Goal: Transaction & Acquisition: Book appointment/travel/reservation

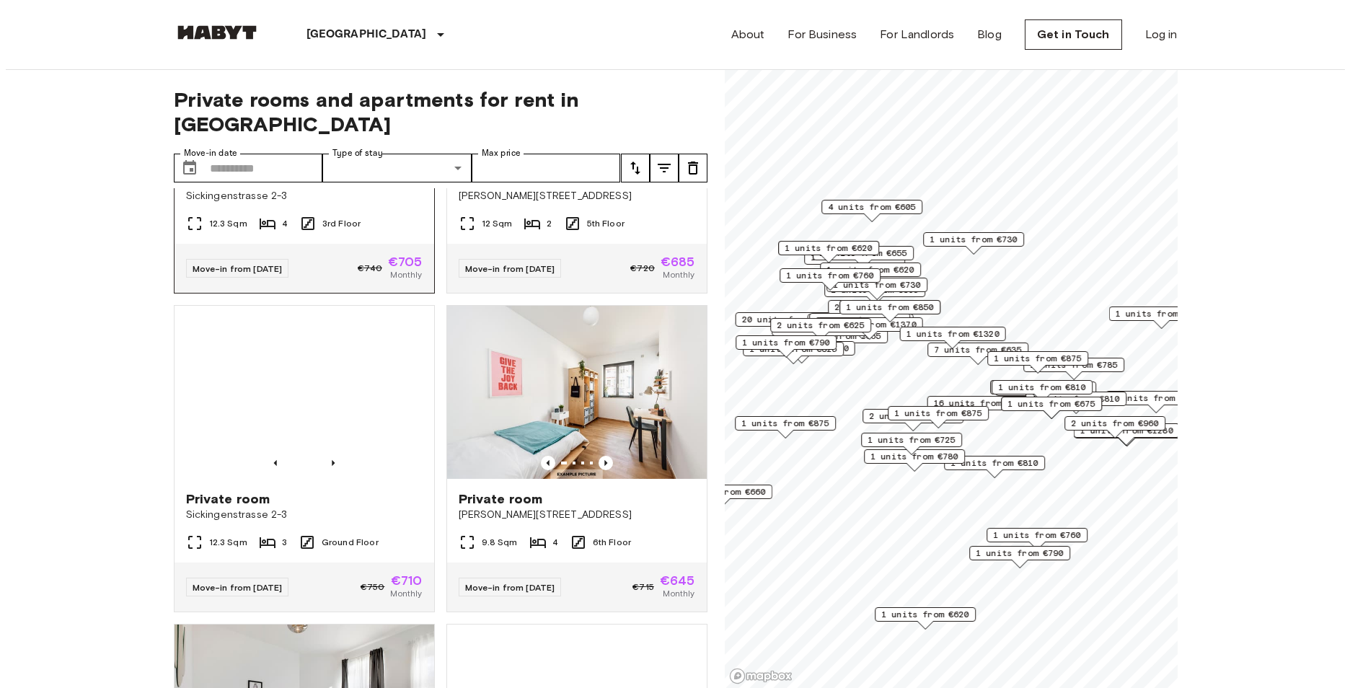
scroll to position [1587, 0]
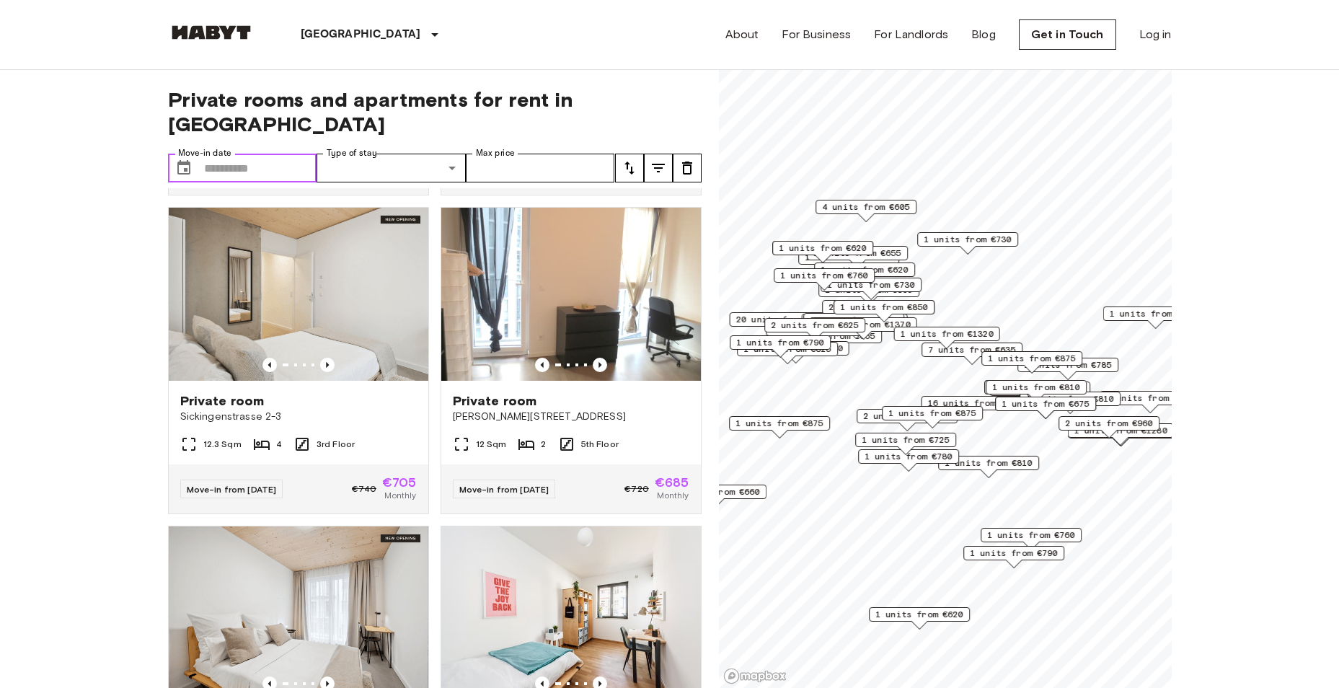
click at [263, 154] on input "Move-in date" at bounding box center [260, 168] width 113 height 29
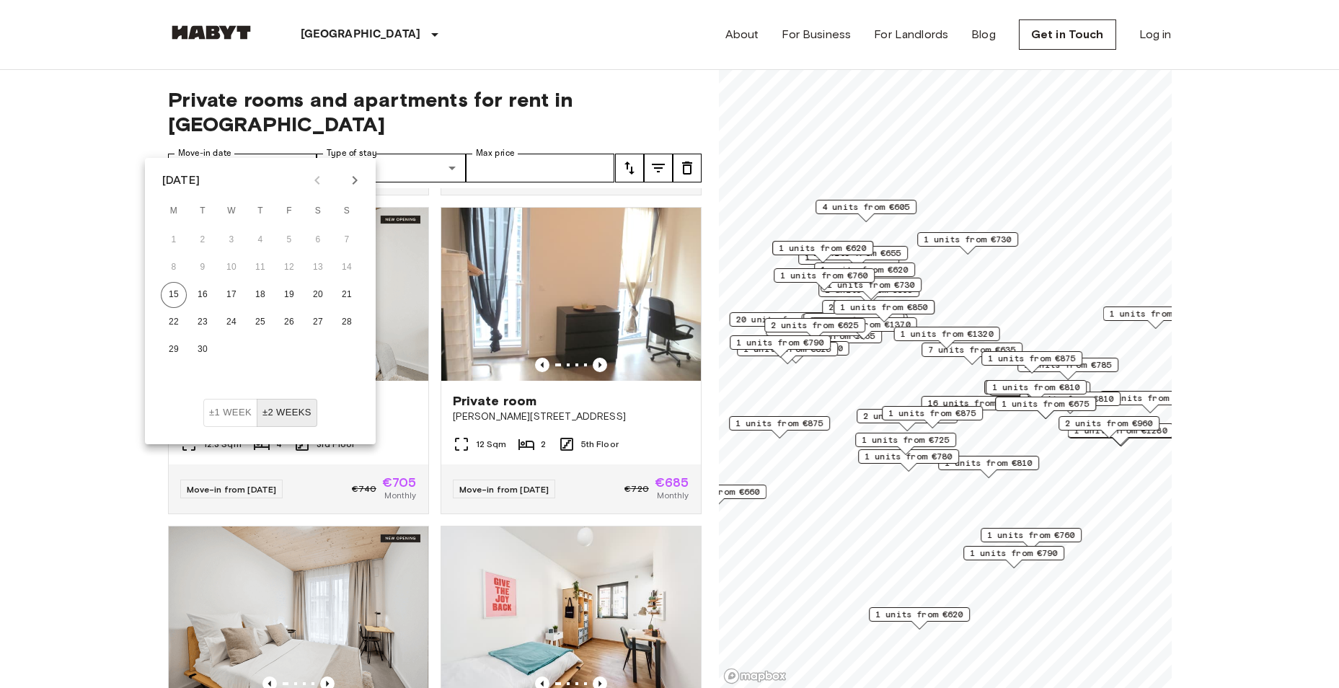
click at [351, 180] on icon "Next month" at bounding box center [354, 180] width 17 height 17
click at [169, 241] on button "1" at bounding box center [174, 240] width 26 height 26
type input "**********"
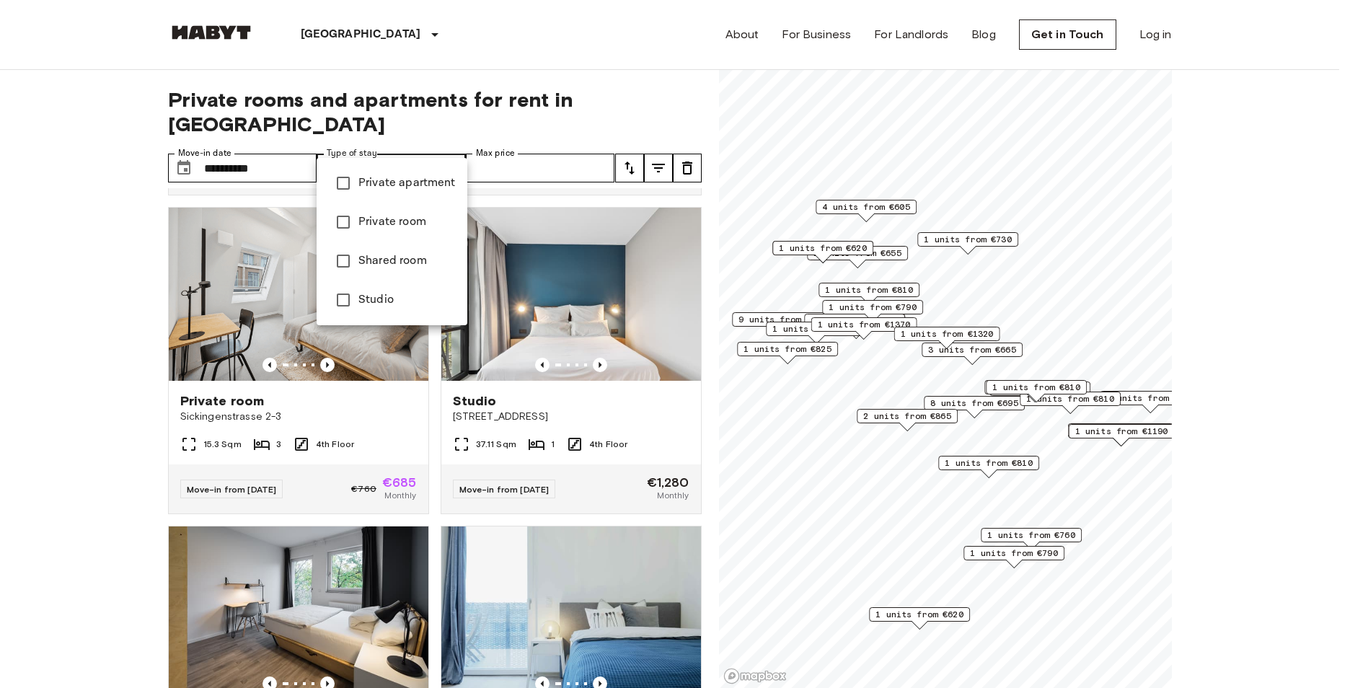
click at [381, 300] on span "Studio" at bounding box center [406, 299] width 97 height 17
type input "******"
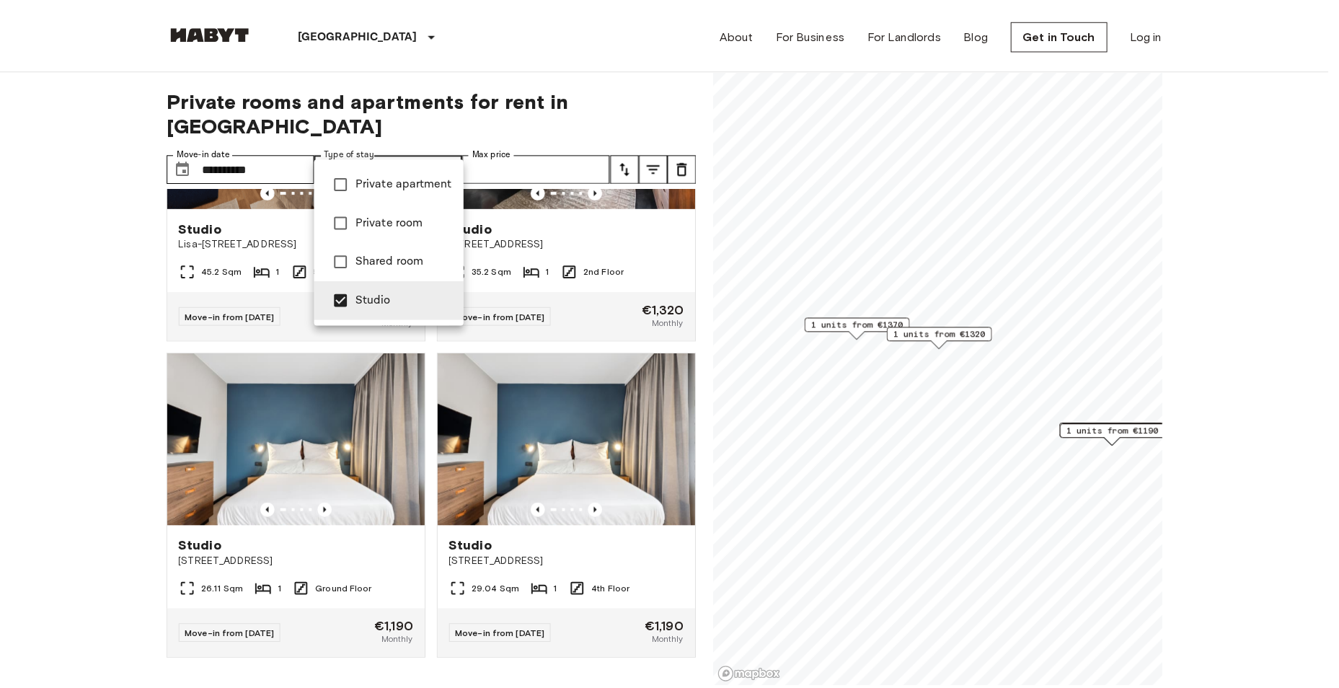
scroll to position [283, 0]
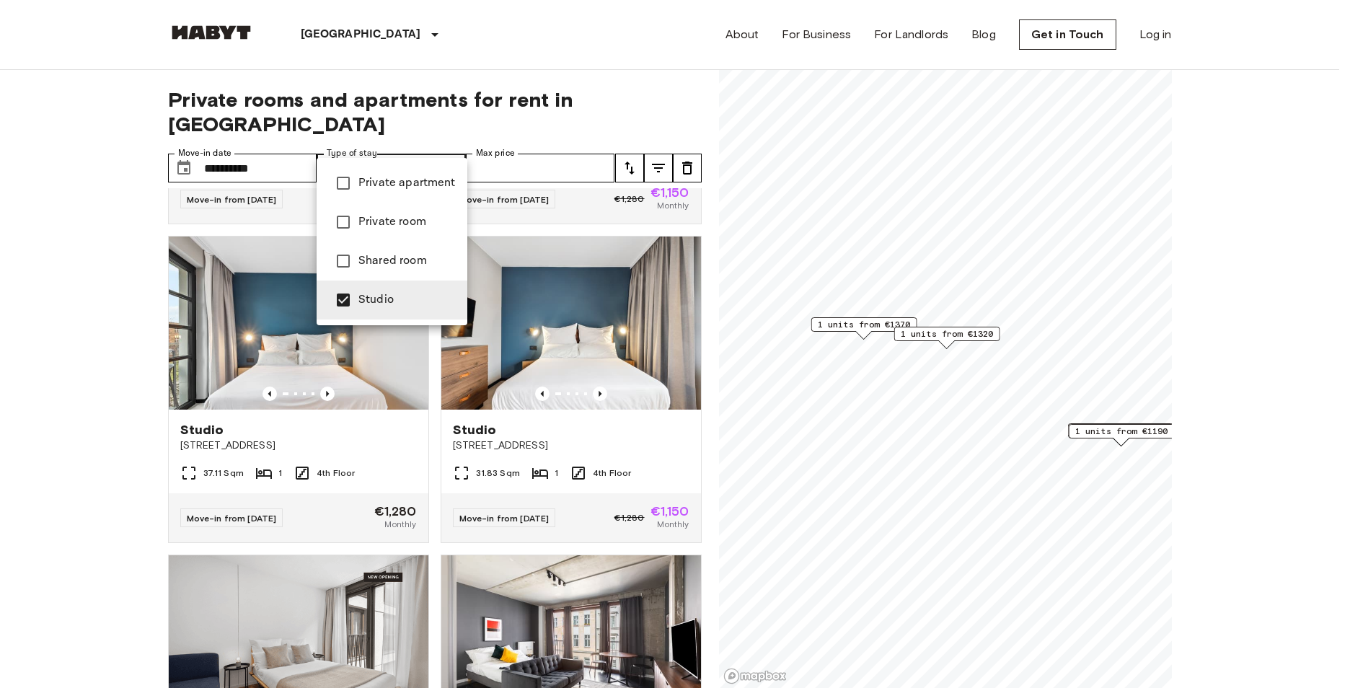
click at [604, 144] on div at bounding box center [675, 344] width 1350 height 688
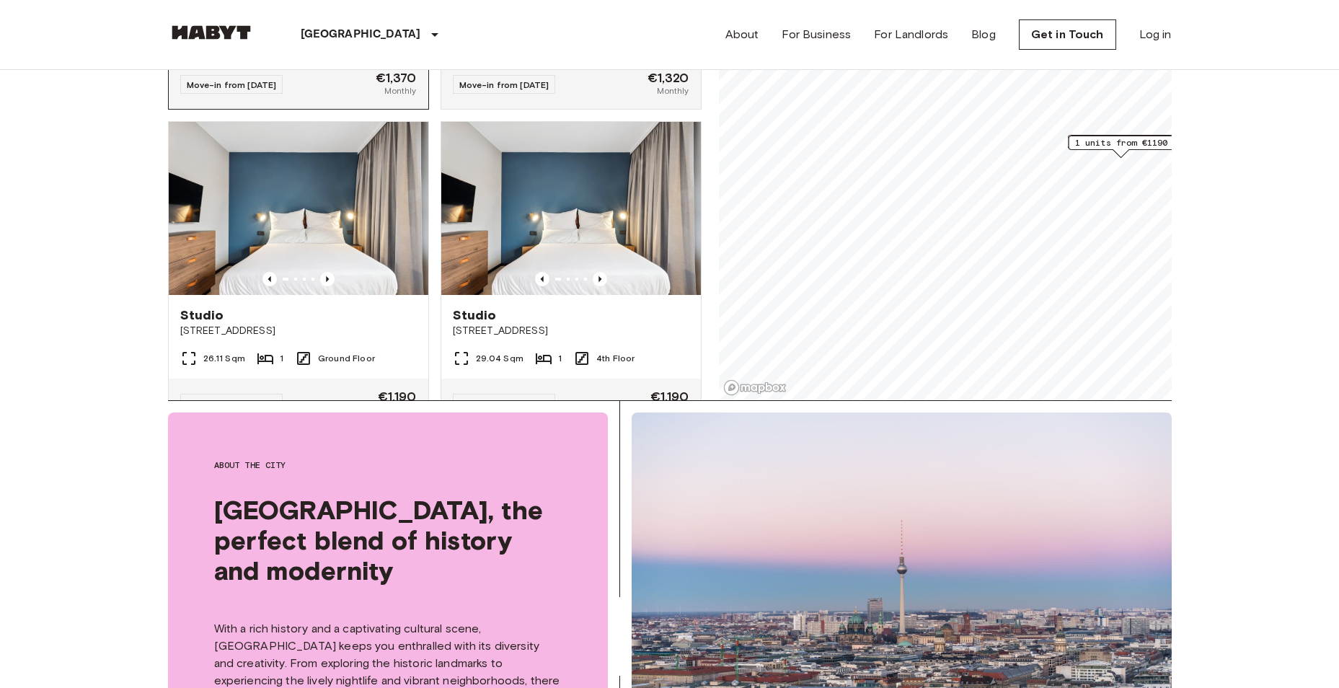
scroll to position [818, 0]
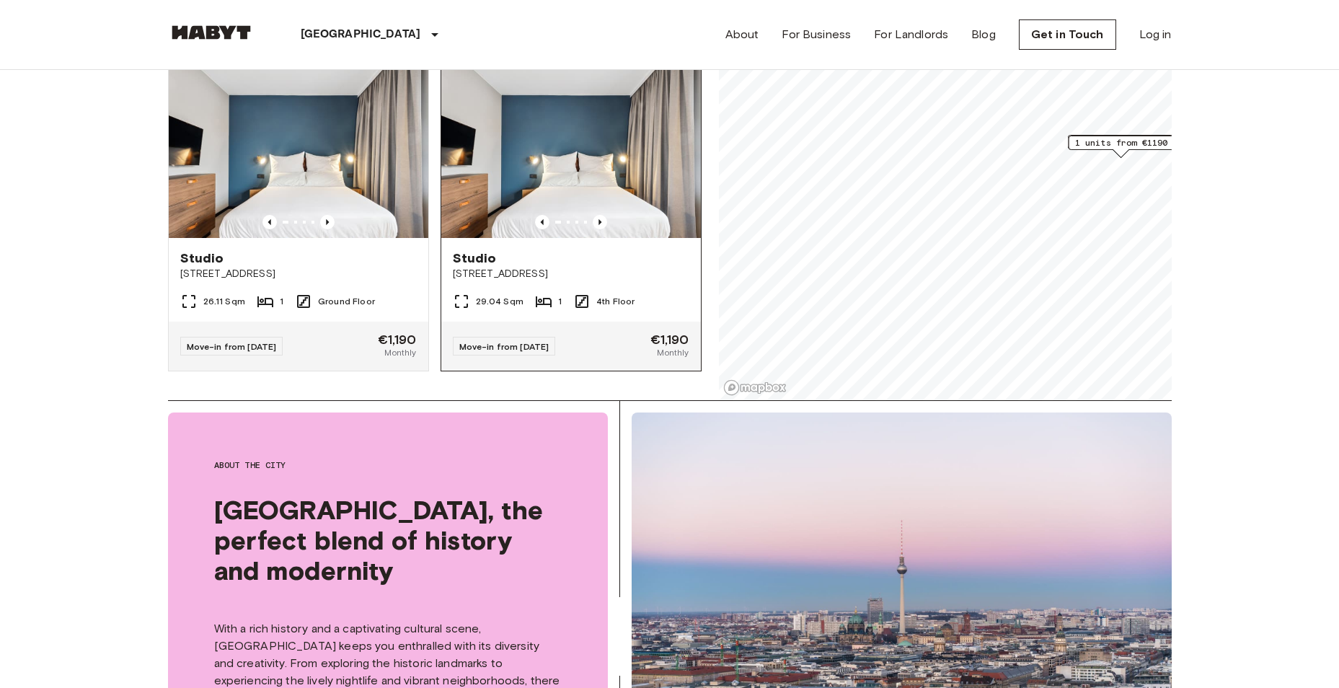
click at [525, 167] on img at bounding box center [571, 151] width 260 height 173
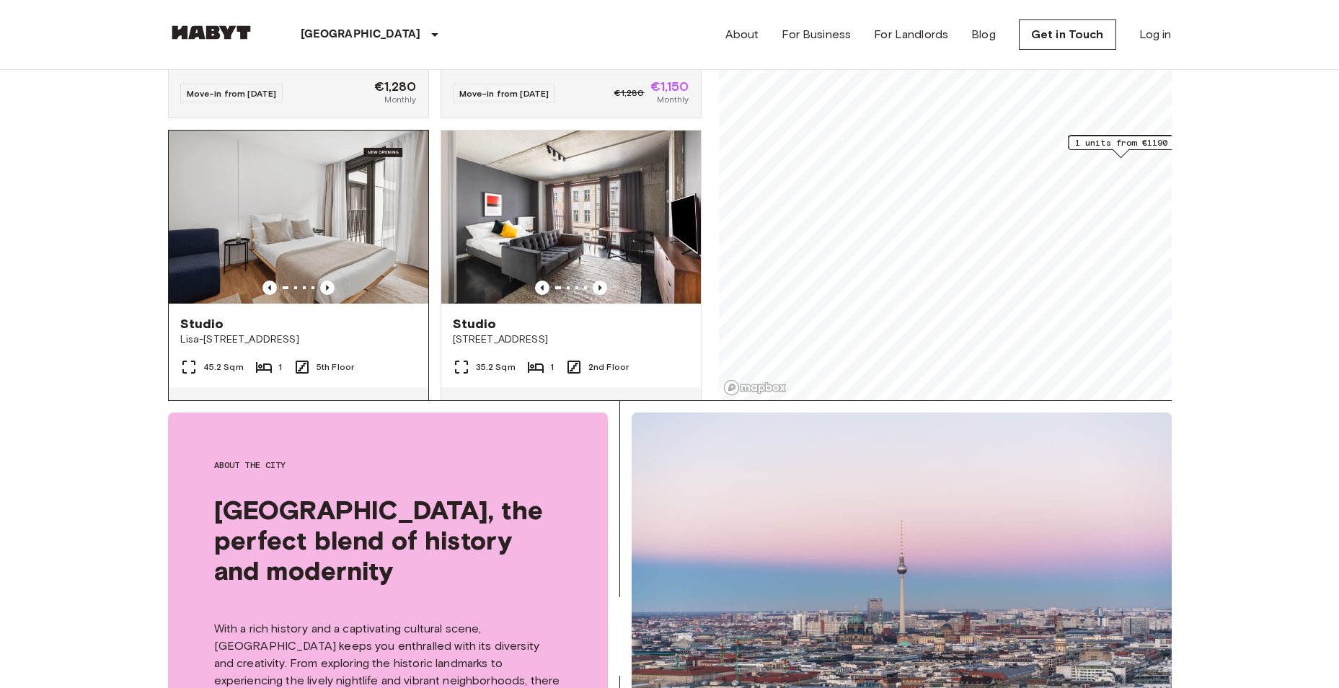
scroll to position [314, 0]
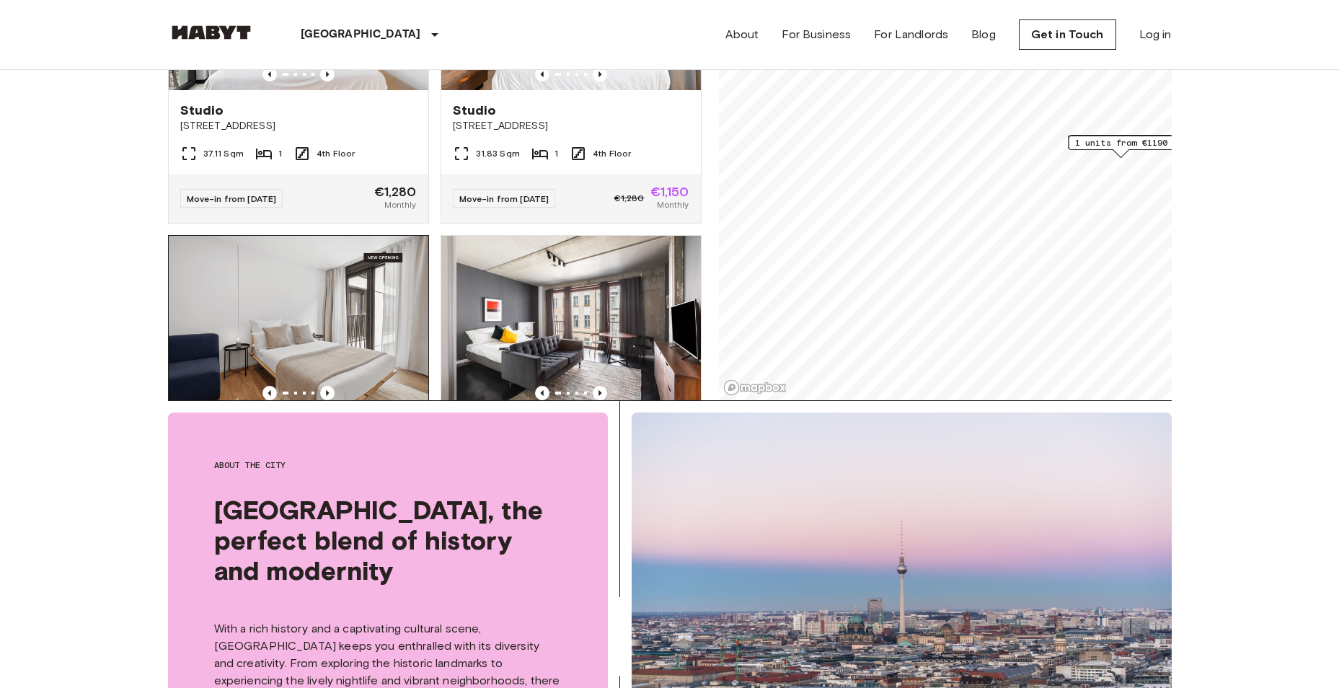
click at [338, 290] on img at bounding box center [299, 322] width 260 height 173
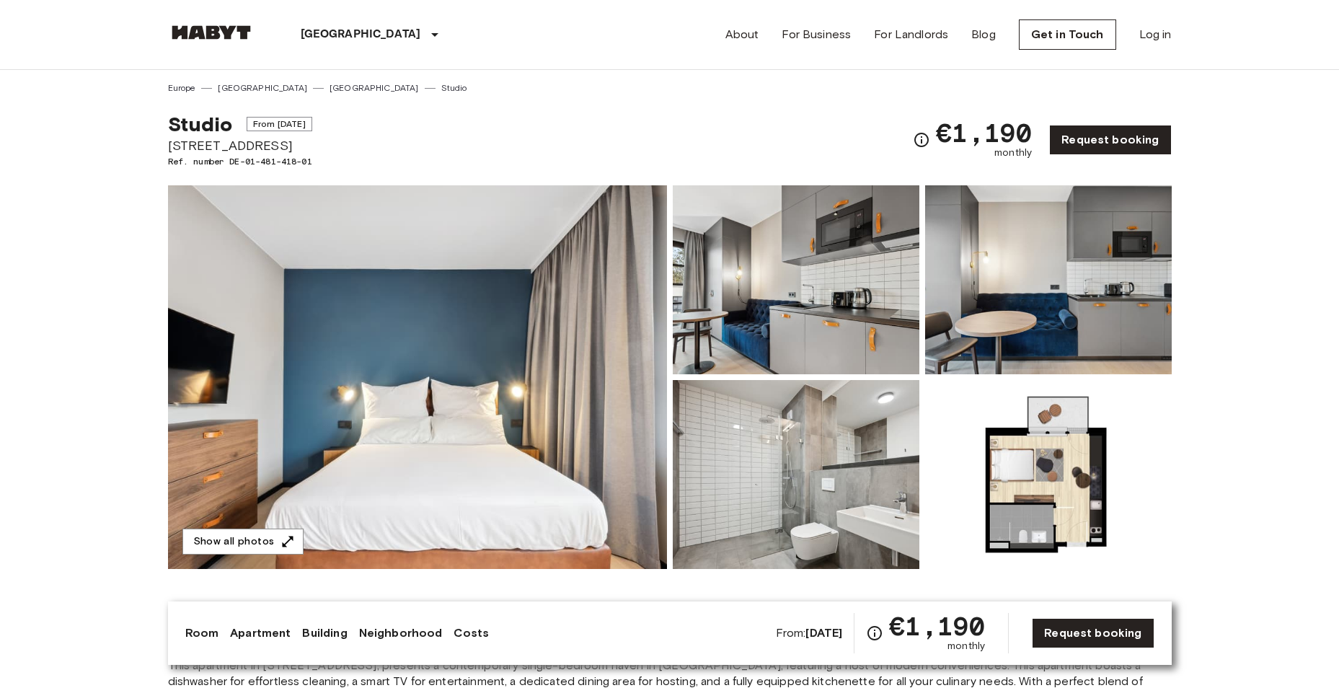
click at [539, 398] on img at bounding box center [417, 377] width 499 height 384
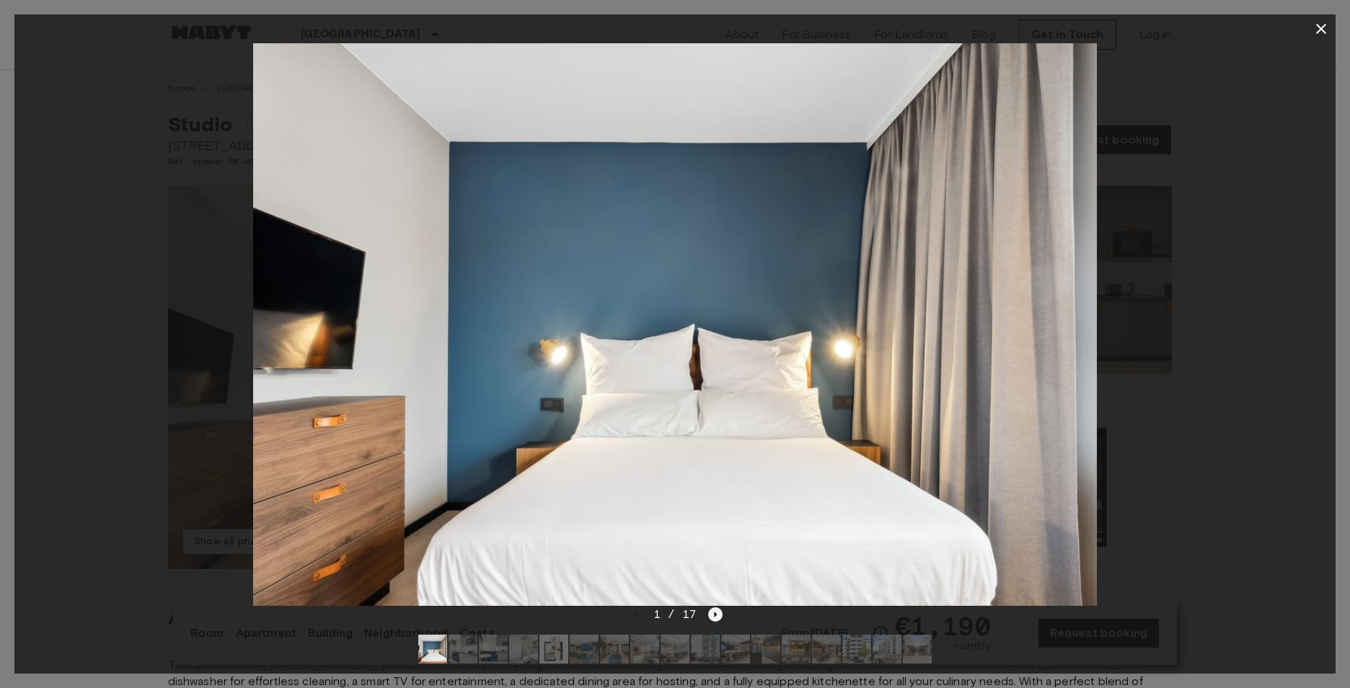
click at [712, 616] on icon "Next image" at bounding box center [715, 614] width 14 height 14
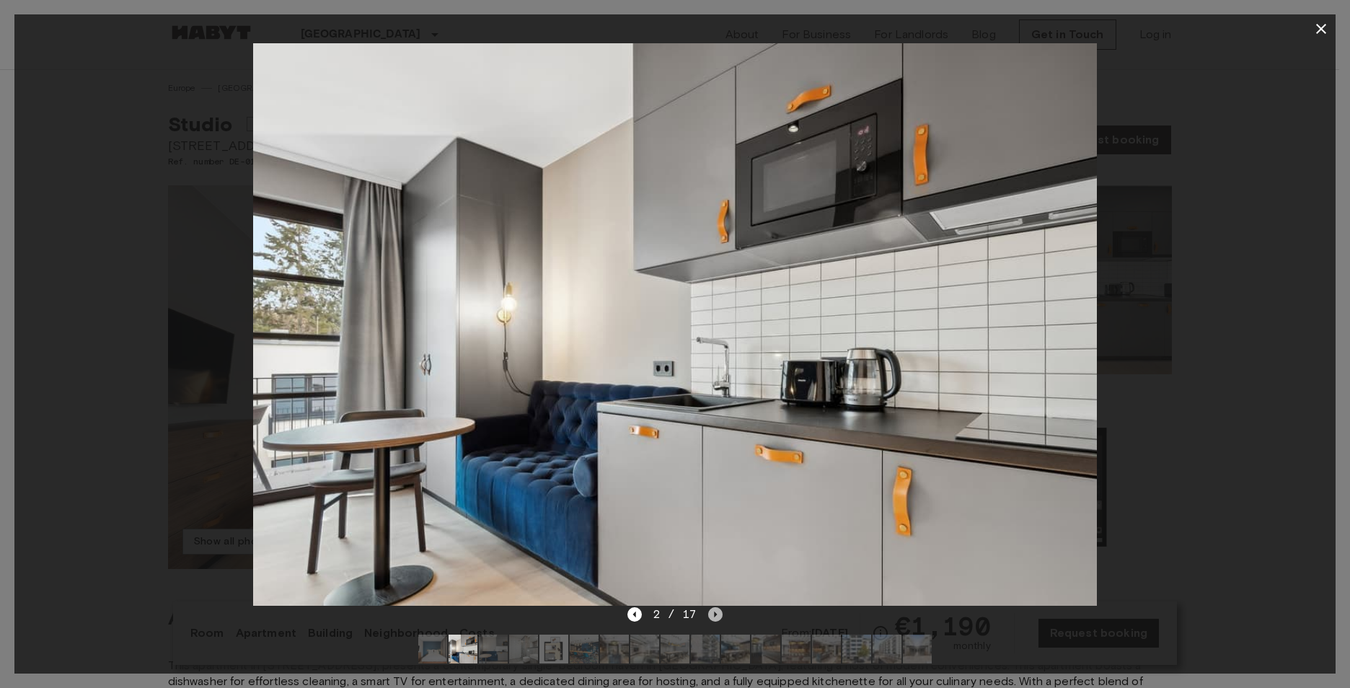
click at [712, 616] on icon "Next image" at bounding box center [715, 614] width 14 height 14
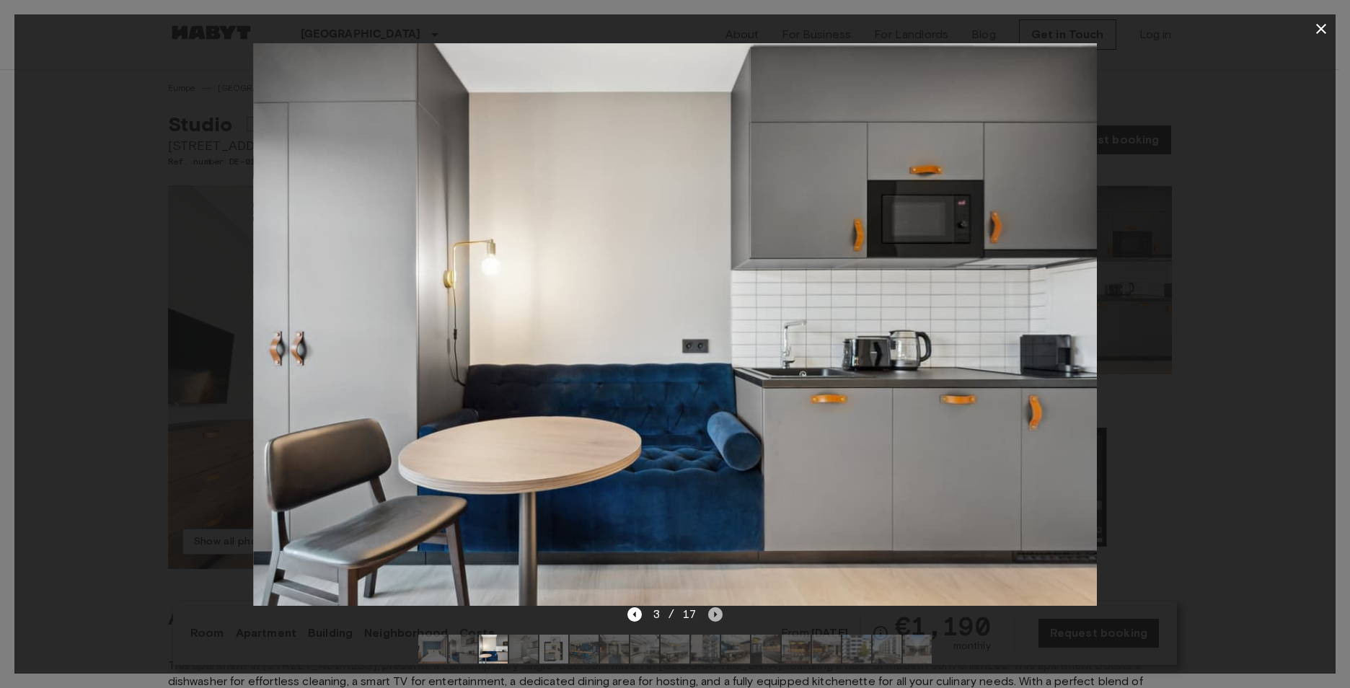
click at [712, 616] on icon "Next image" at bounding box center [715, 614] width 14 height 14
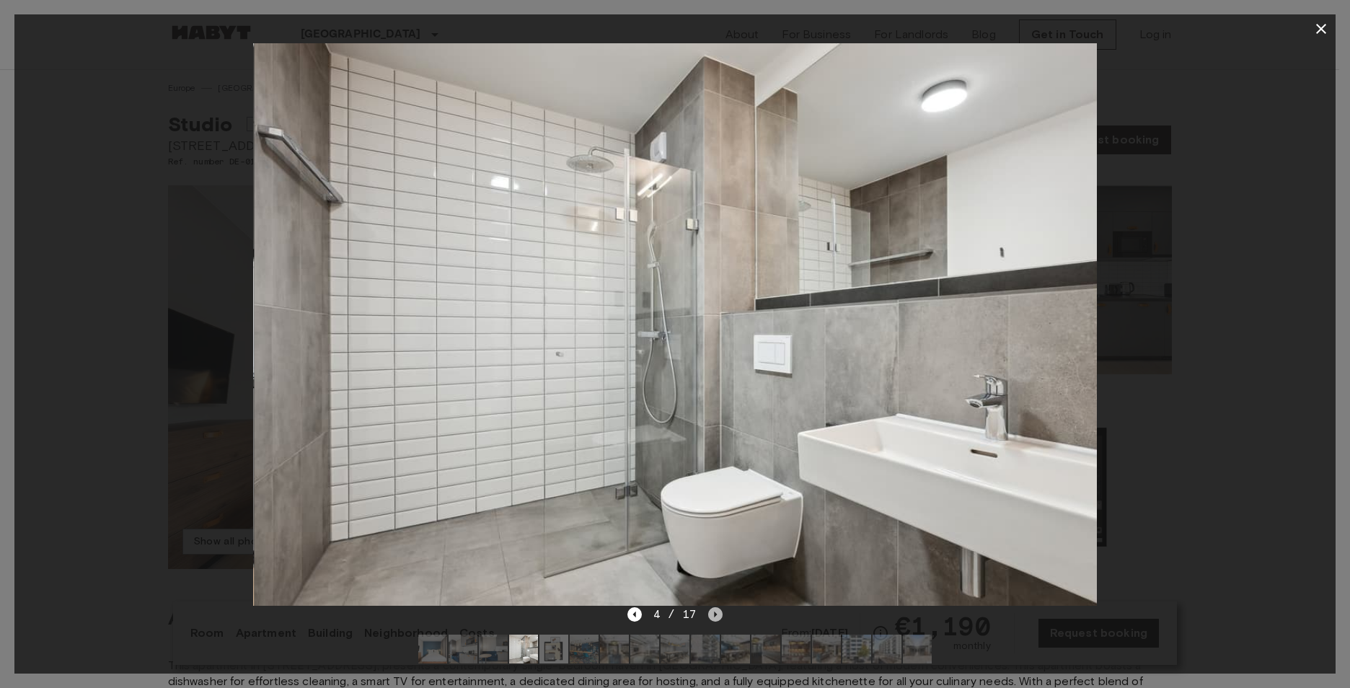
click at [712, 616] on icon "Next image" at bounding box center [715, 614] width 14 height 14
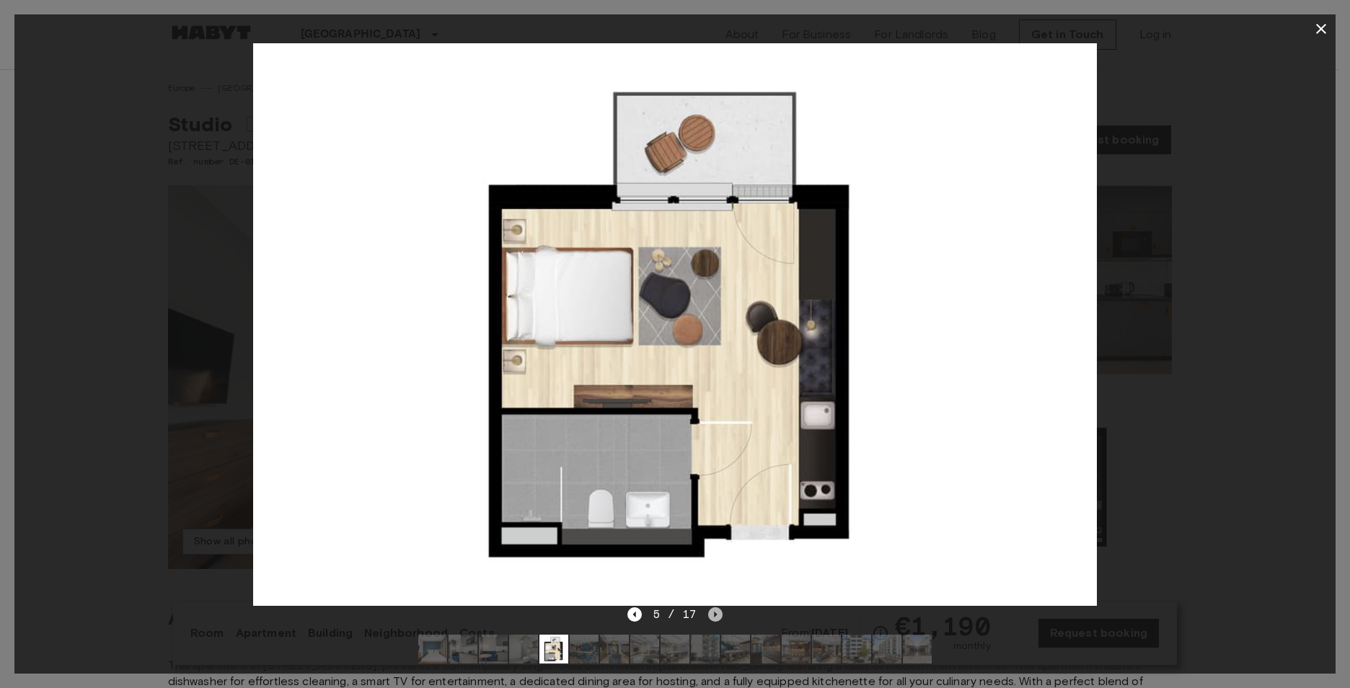
click at [712, 616] on icon "Next image" at bounding box center [715, 614] width 14 height 14
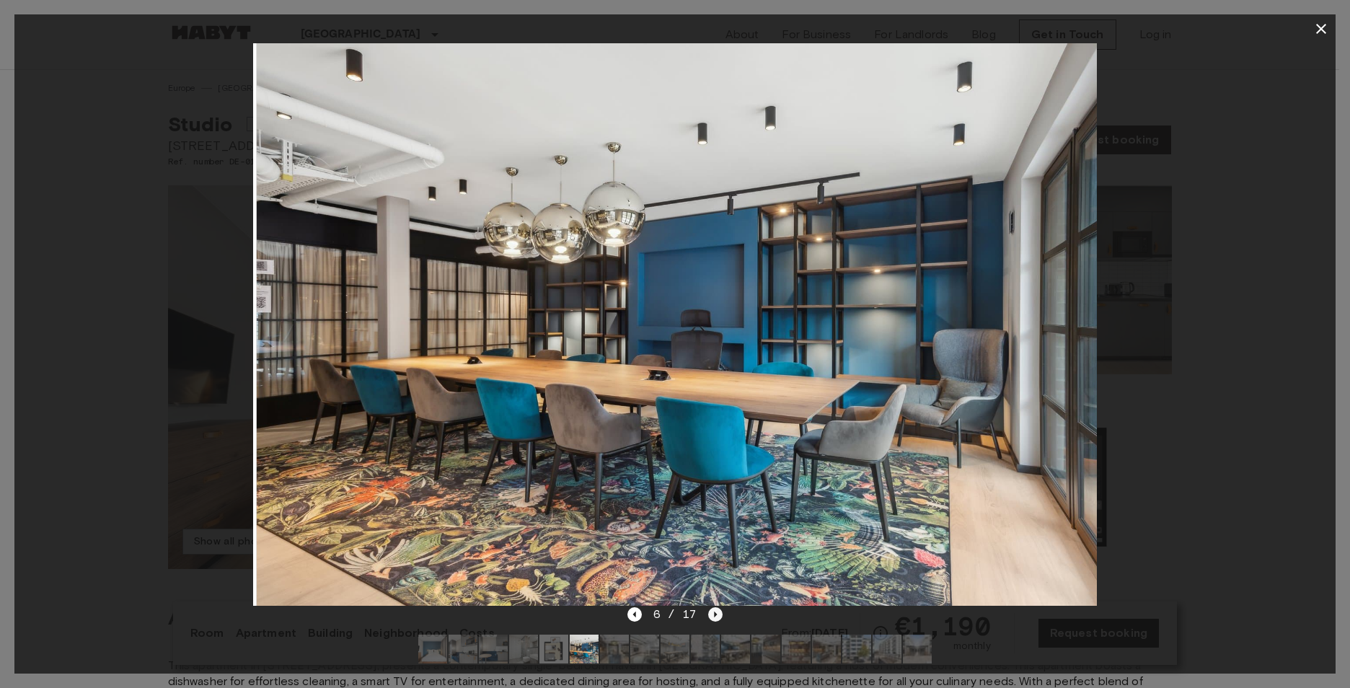
click at [712, 616] on icon "Next image" at bounding box center [715, 614] width 14 height 14
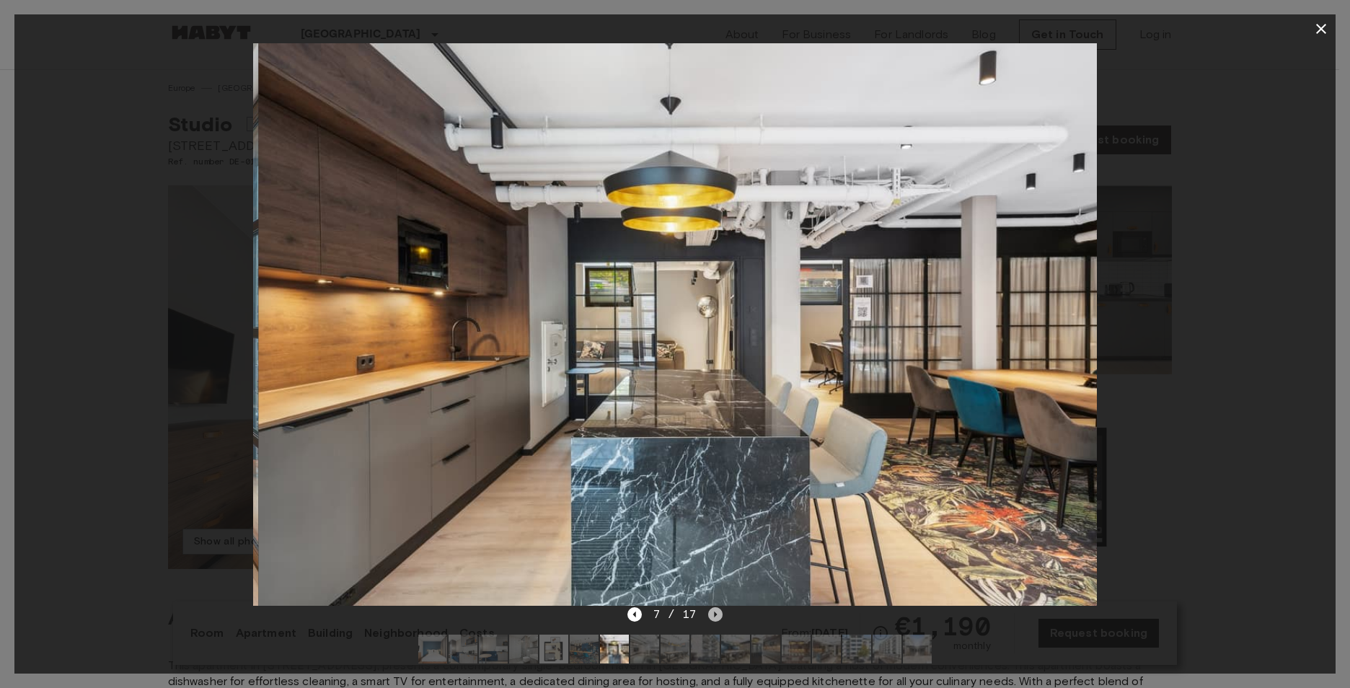
click at [712, 616] on icon "Next image" at bounding box center [715, 614] width 14 height 14
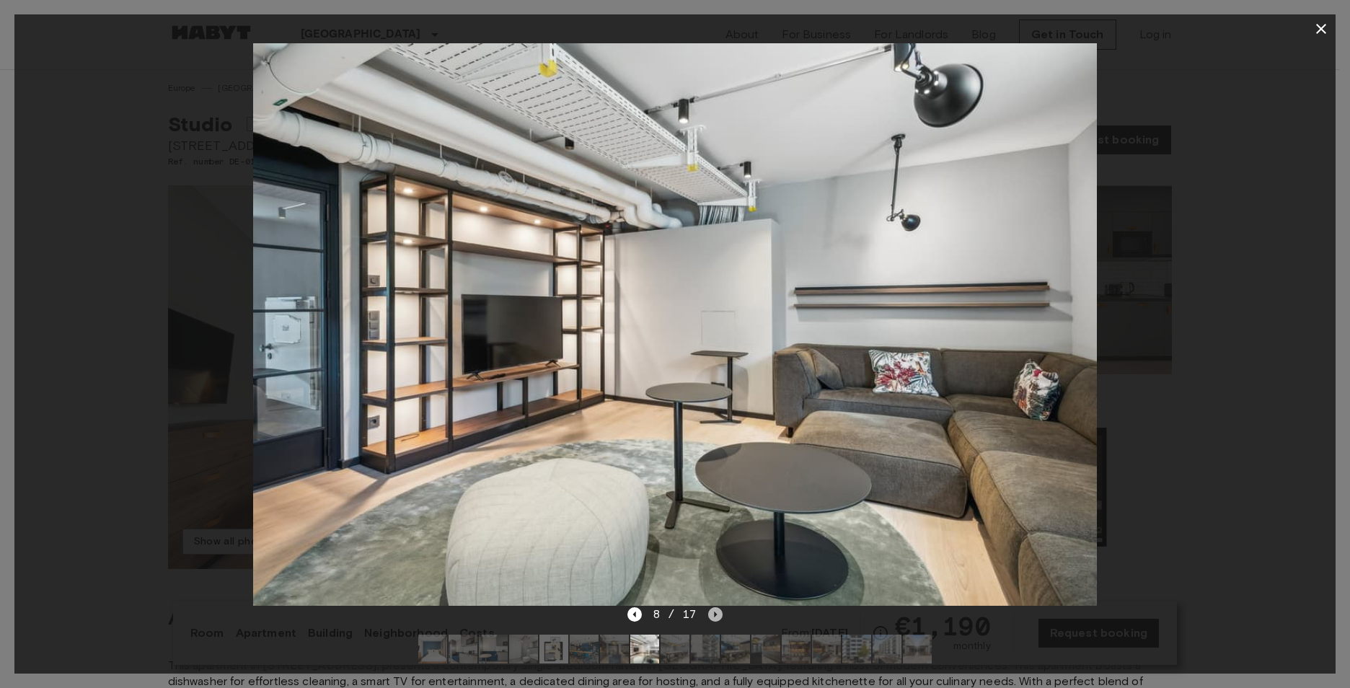
click at [712, 615] on icon "Next image" at bounding box center [715, 614] width 14 height 14
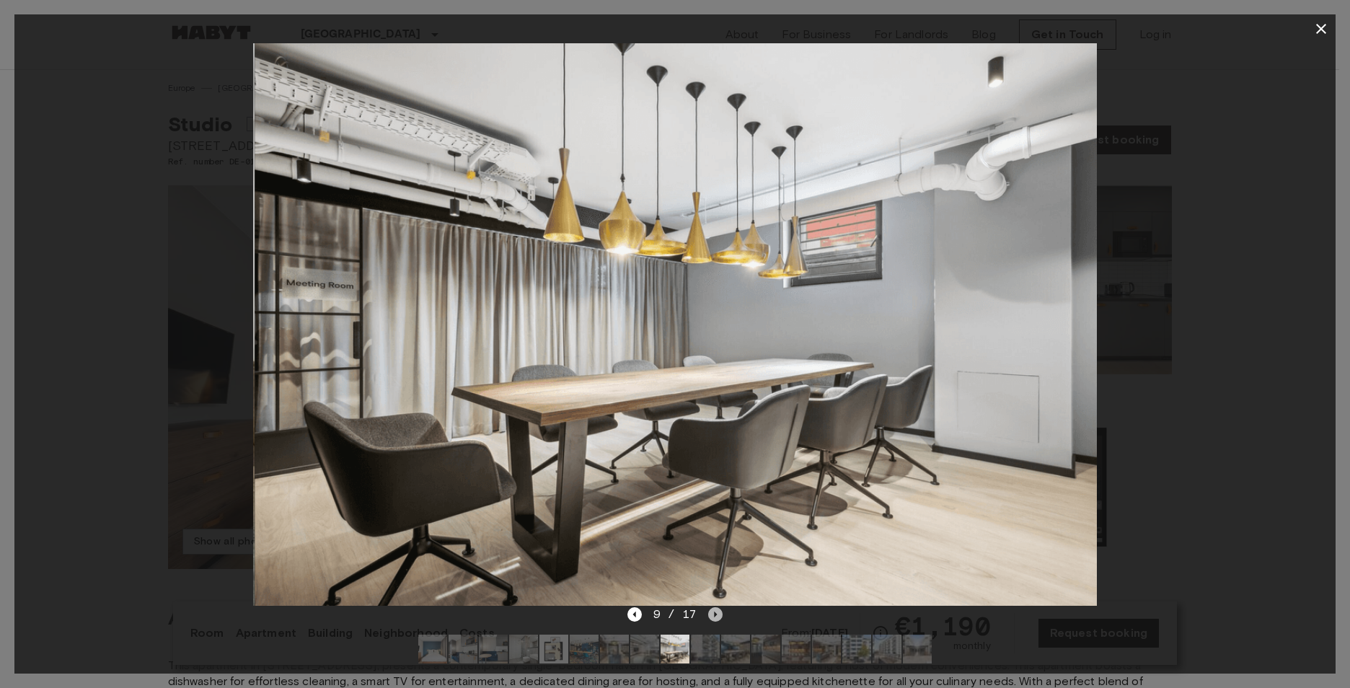
click at [712, 615] on icon "Next image" at bounding box center [715, 614] width 14 height 14
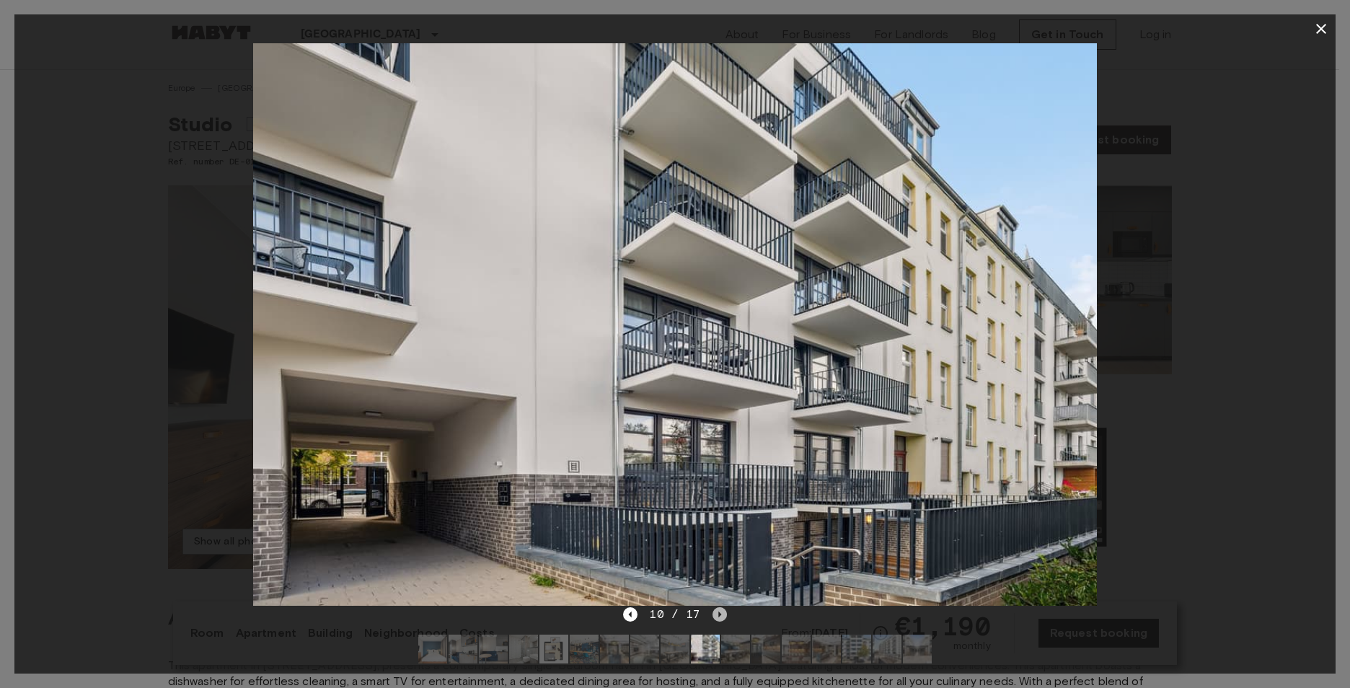
click at [712, 615] on icon "Next image" at bounding box center [719, 614] width 14 height 14
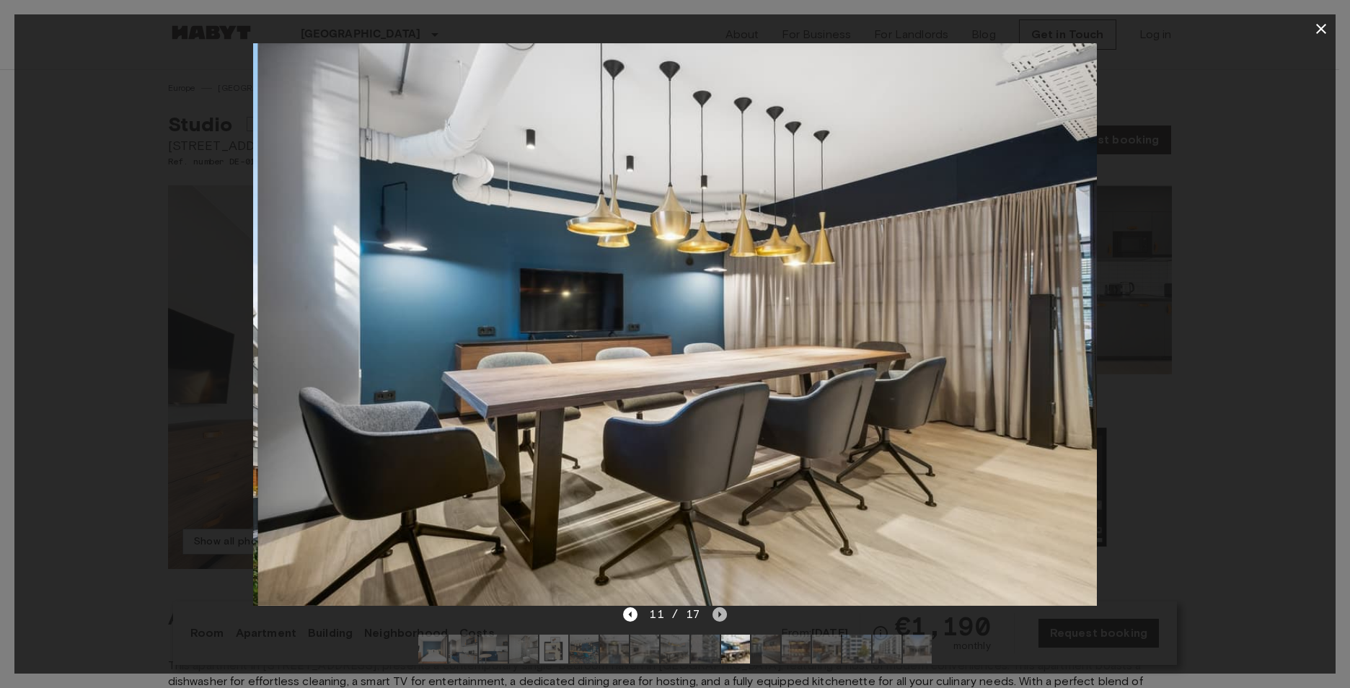
click at [712, 615] on icon "Next image" at bounding box center [719, 614] width 14 height 14
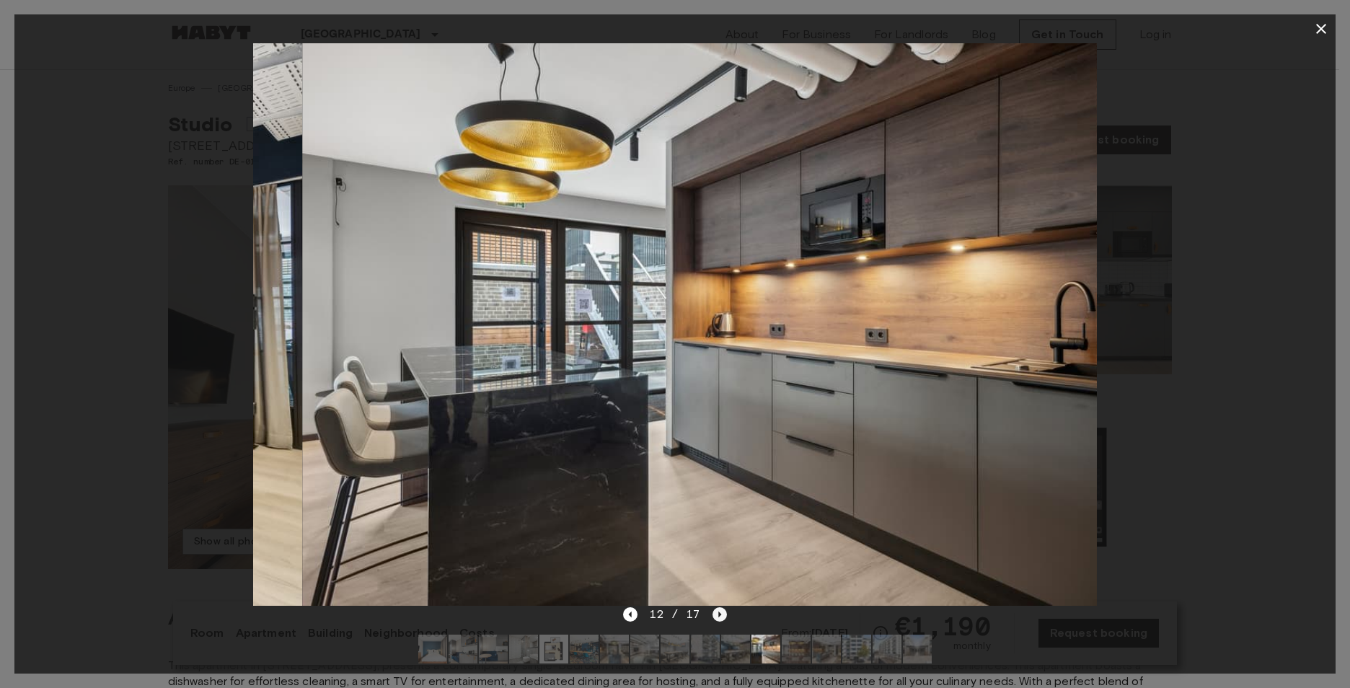
click at [712, 615] on icon "Next image" at bounding box center [719, 614] width 14 height 14
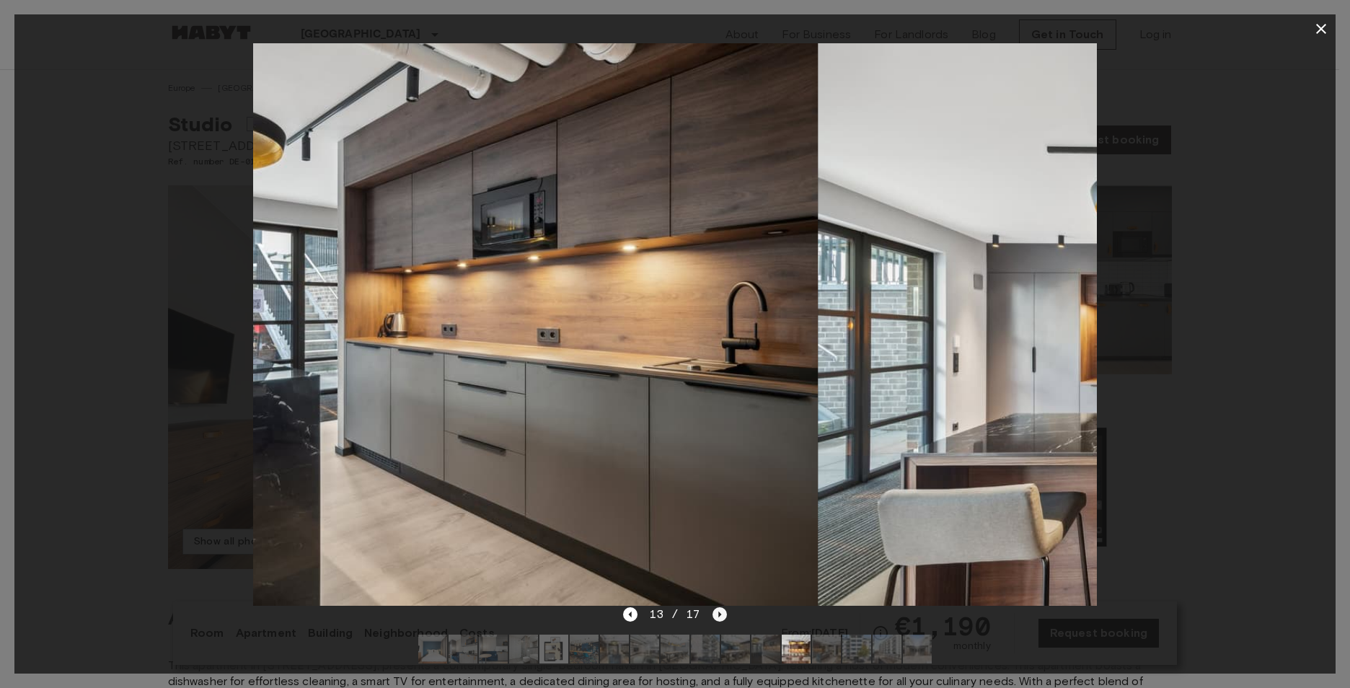
click at [712, 615] on icon "Next image" at bounding box center [719, 614] width 14 height 14
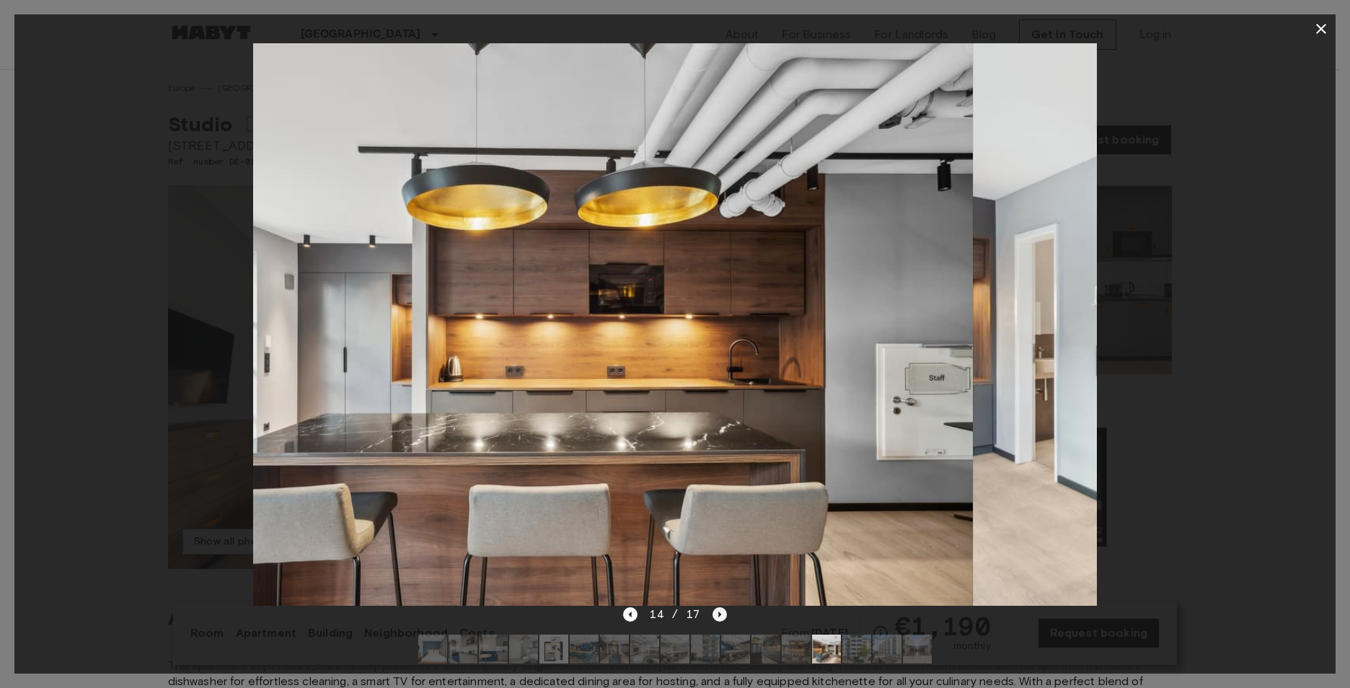
click at [712, 614] on icon "Next image" at bounding box center [719, 614] width 14 height 14
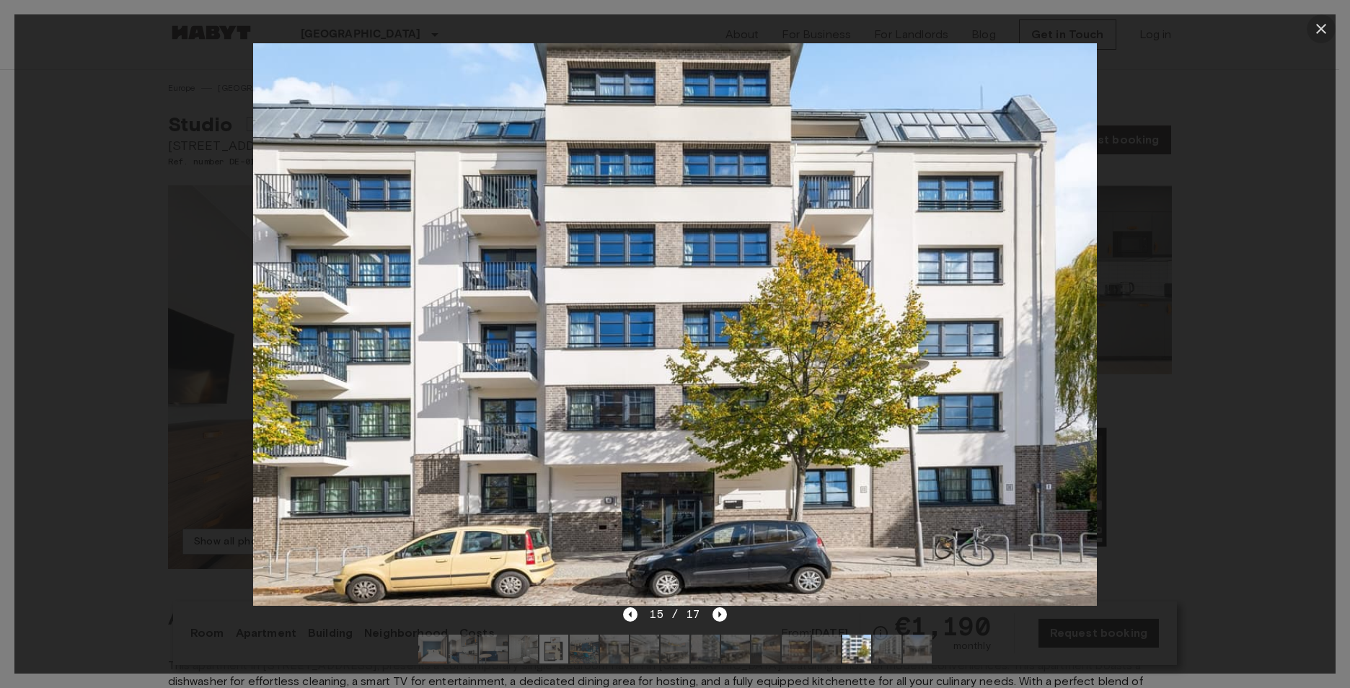
drag, startPoint x: 1320, startPoint y: 30, endPoint x: 1293, endPoint y: 58, distance: 39.8
click at [1316, 32] on icon "button" at bounding box center [1320, 28] width 17 height 17
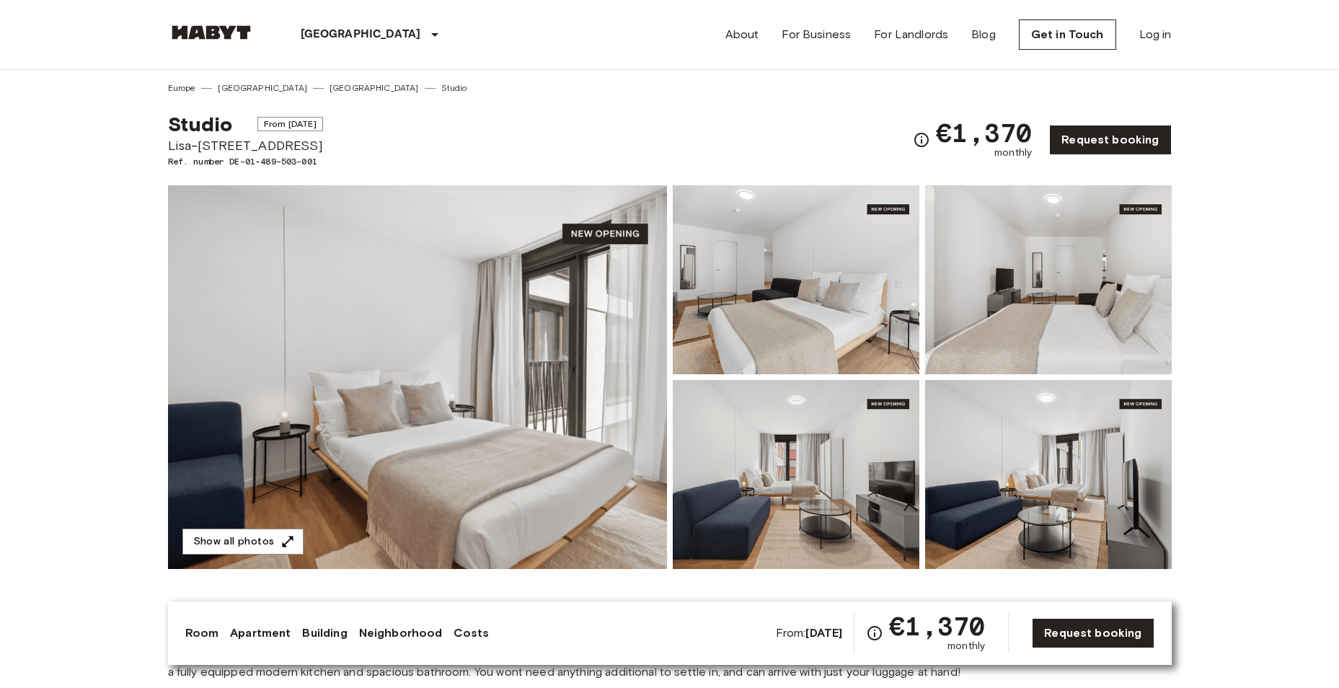
click at [534, 415] on img at bounding box center [417, 377] width 499 height 384
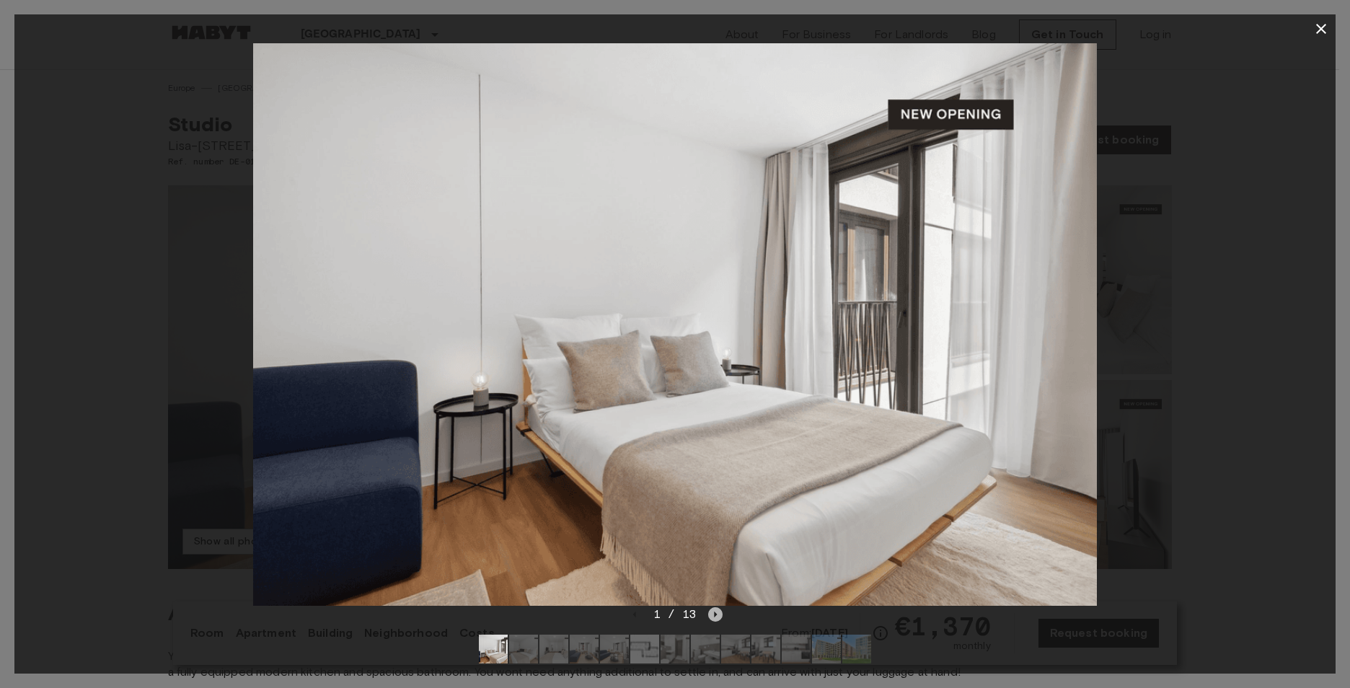
click at [715, 616] on icon "Next image" at bounding box center [716, 615] width 3 height 6
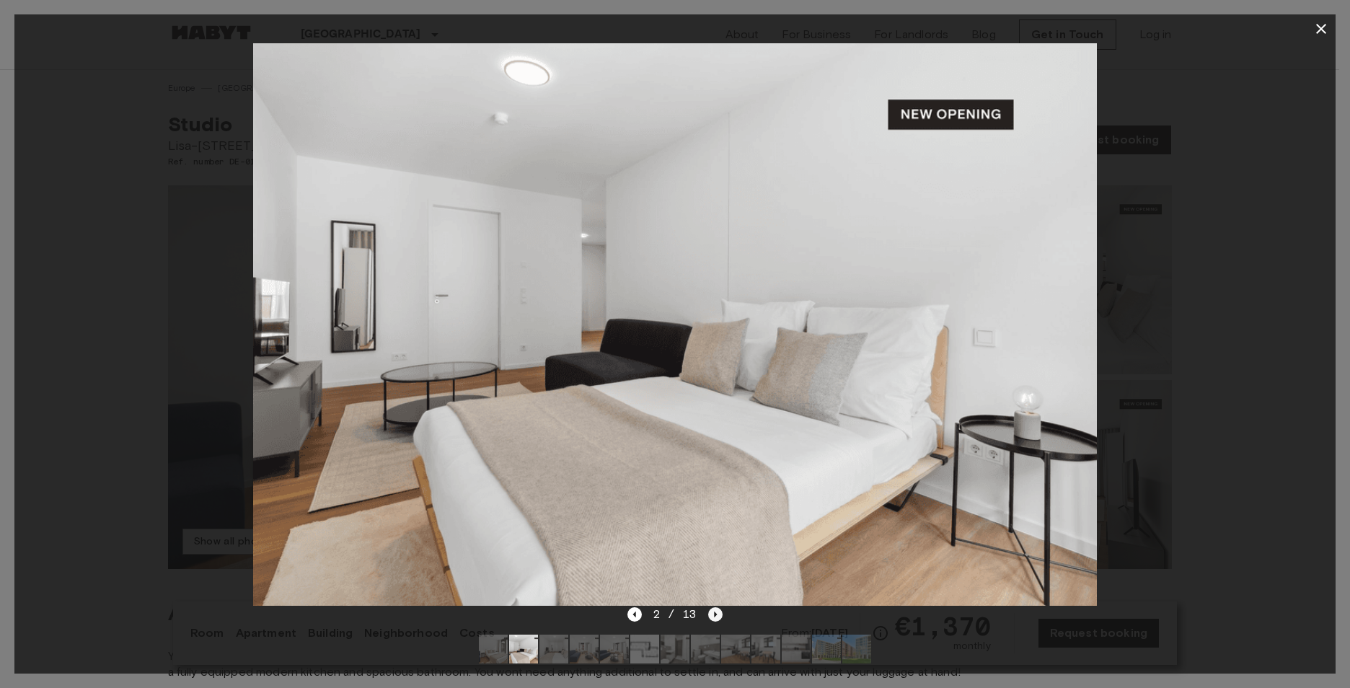
click at [714, 618] on icon "Next image" at bounding box center [715, 614] width 14 height 14
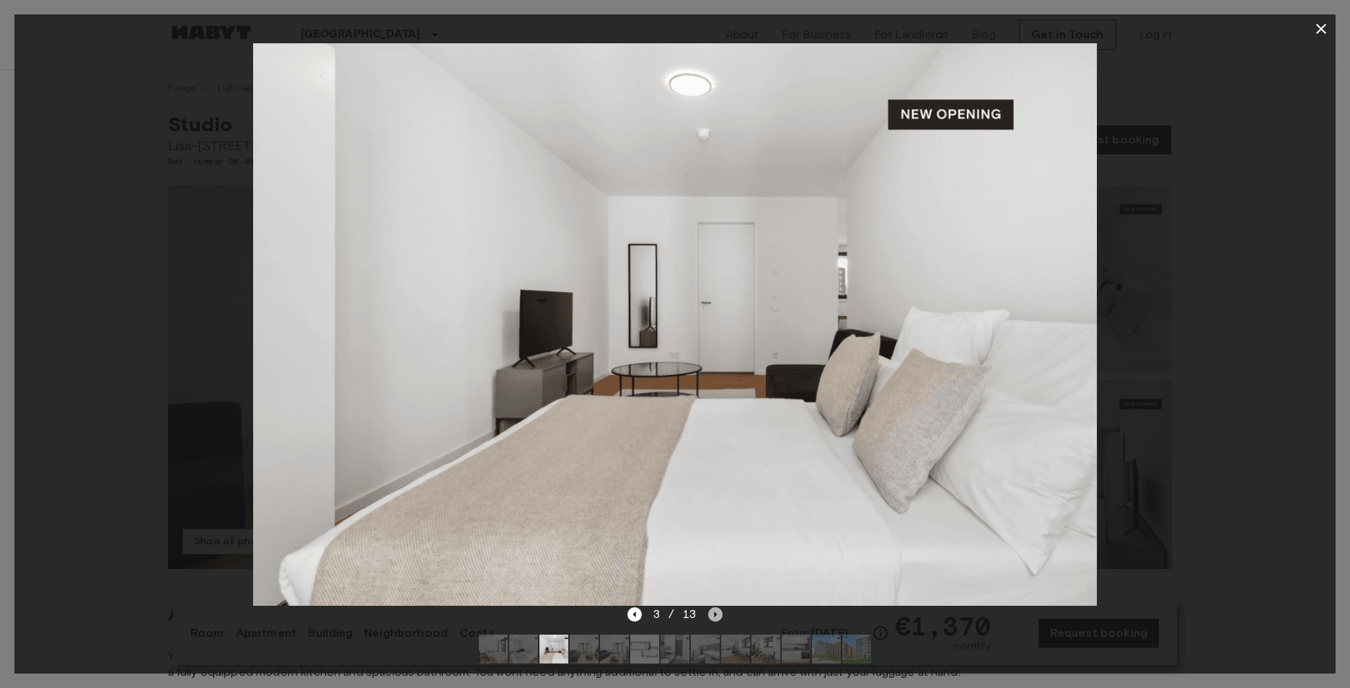
click at [714, 618] on icon "Next image" at bounding box center [715, 614] width 14 height 14
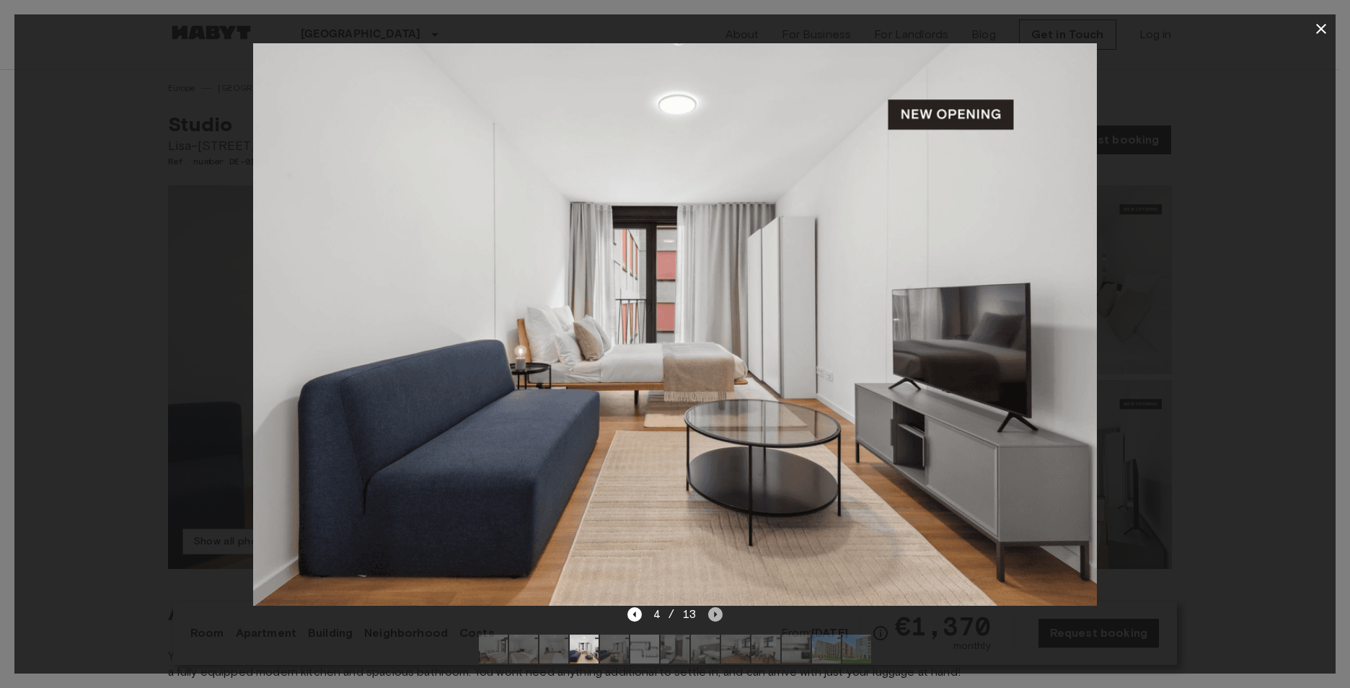
click at [714, 618] on icon "Next image" at bounding box center [715, 614] width 14 height 14
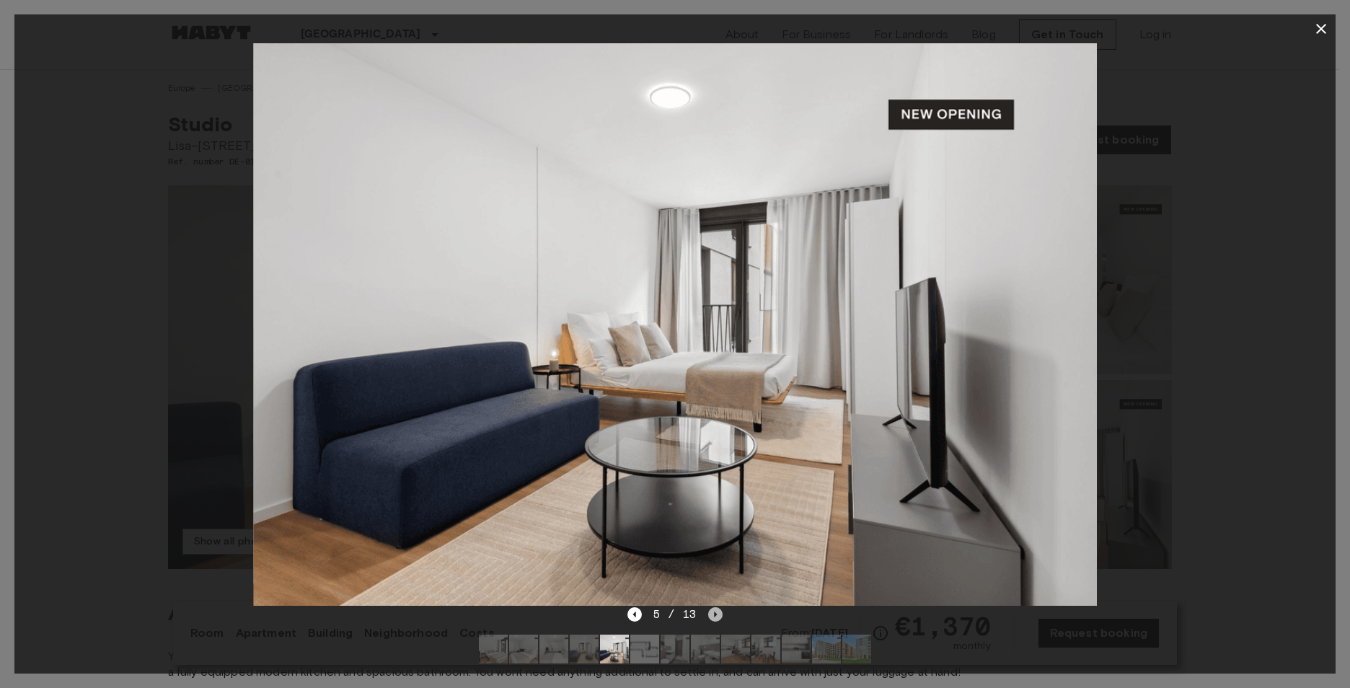
click at [714, 618] on icon "Next image" at bounding box center [715, 614] width 14 height 14
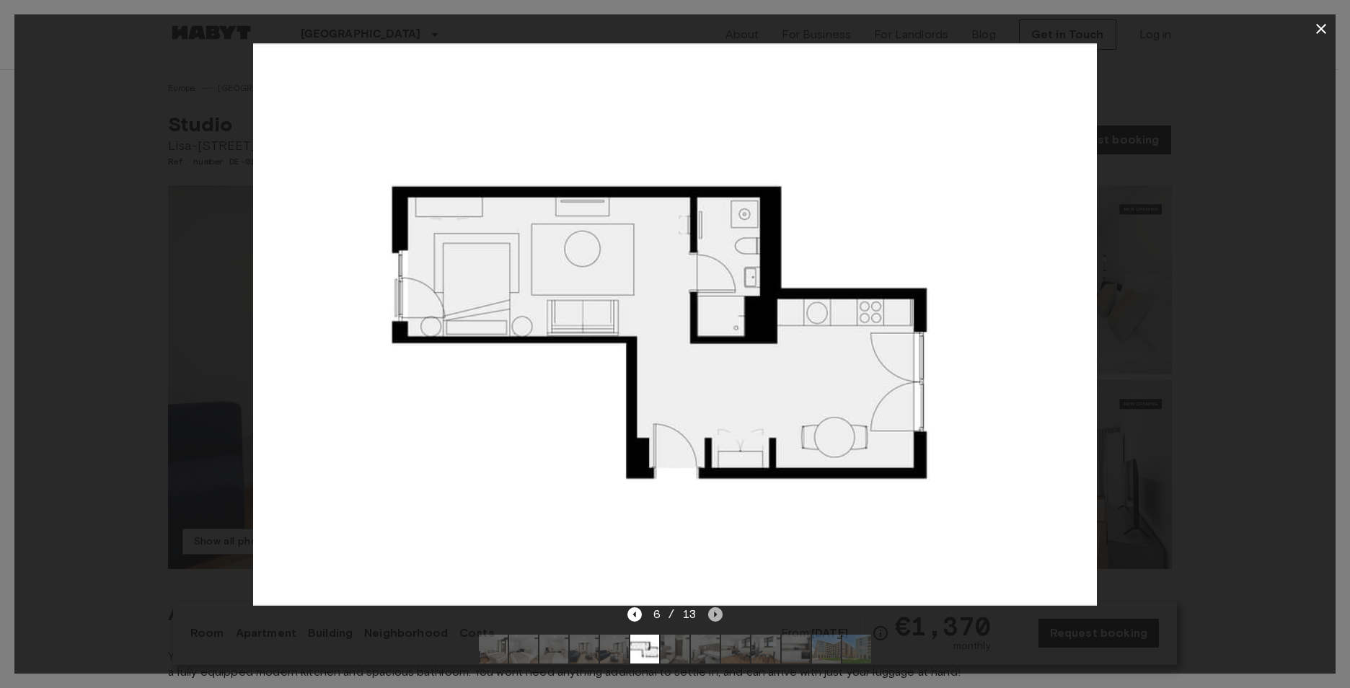
click at [714, 618] on icon "Next image" at bounding box center [715, 614] width 14 height 14
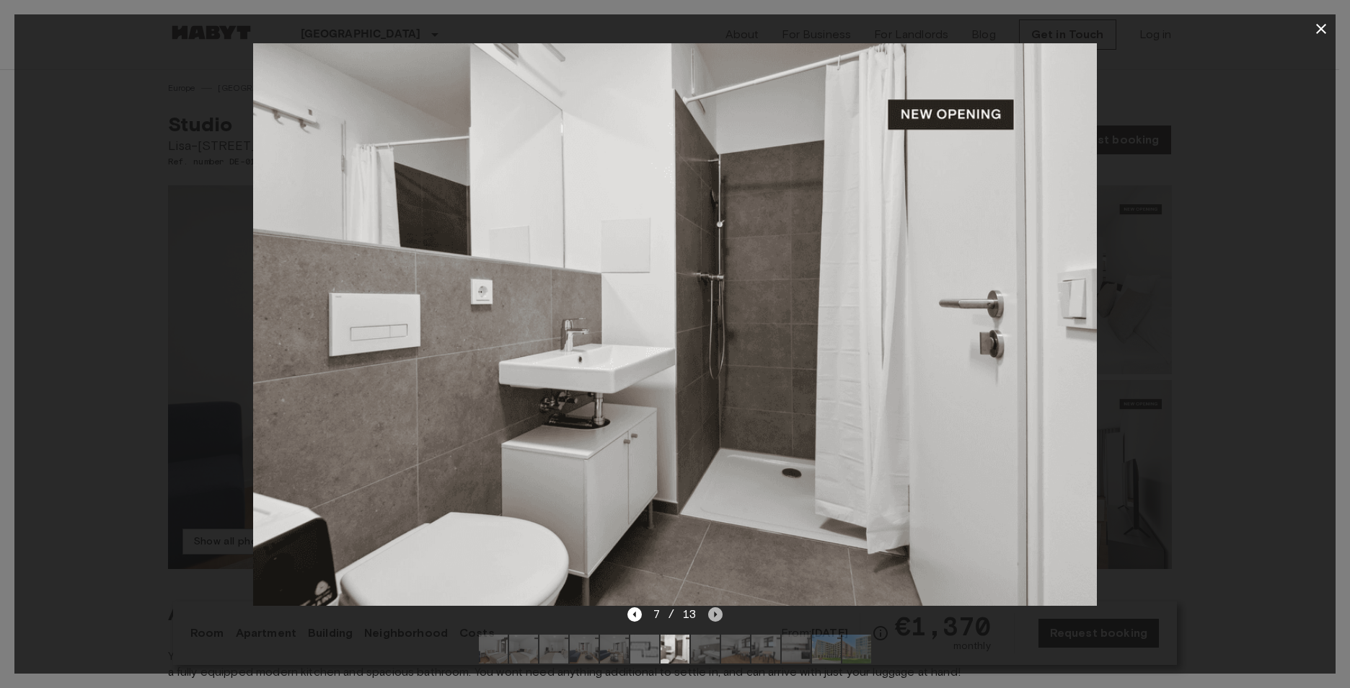
click at [714, 618] on icon "Next image" at bounding box center [715, 614] width 14 height 14
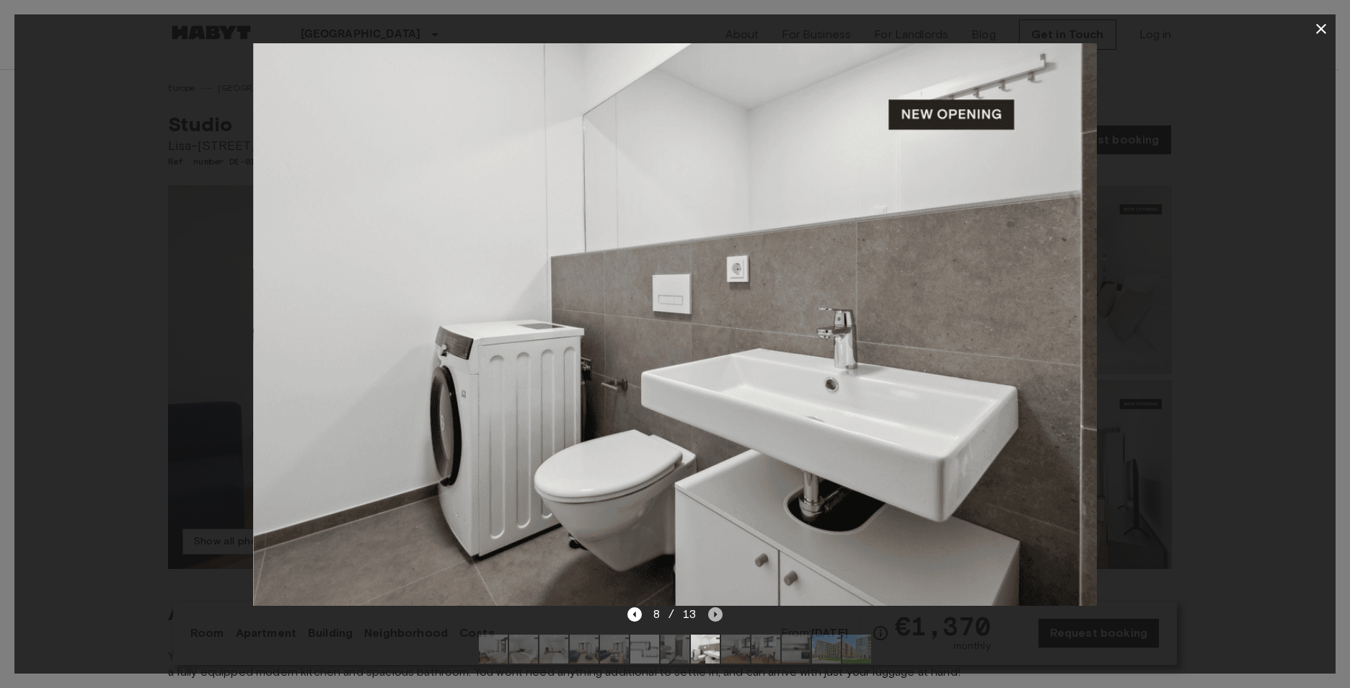
click at [714, 618] on icon "Next image" at bounding box center [715, 614] width 14 height 14
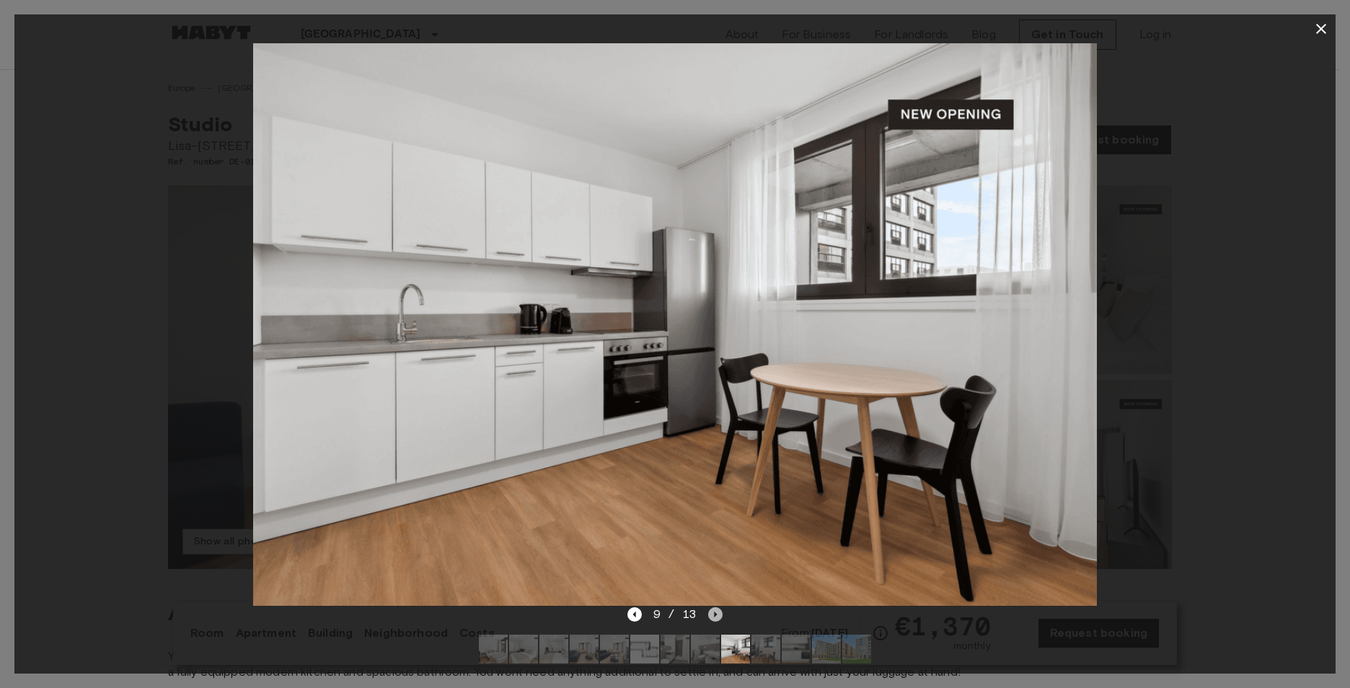
click at [714, 618] on icon "Next image" at bounding box center [715, 614] width 14 height 14
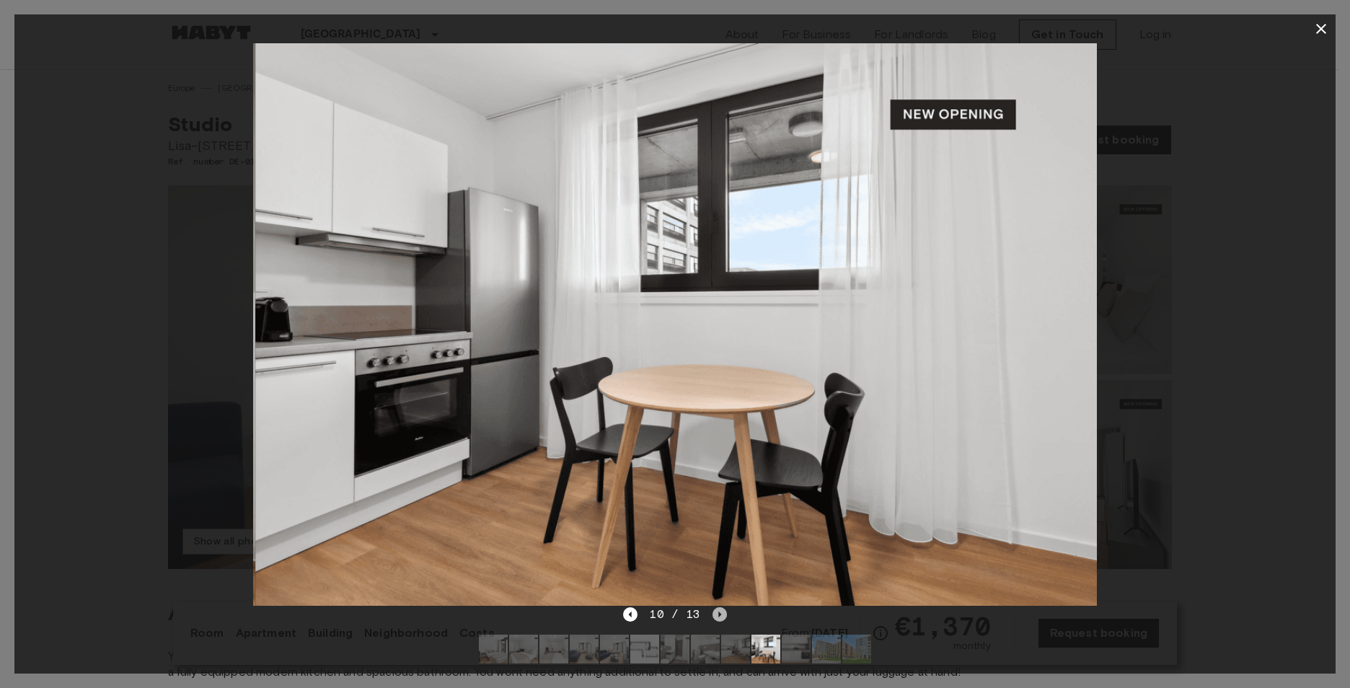
click at [714, 618] on icon "Next image" at bounding box center [719, 614] width 14 height 14
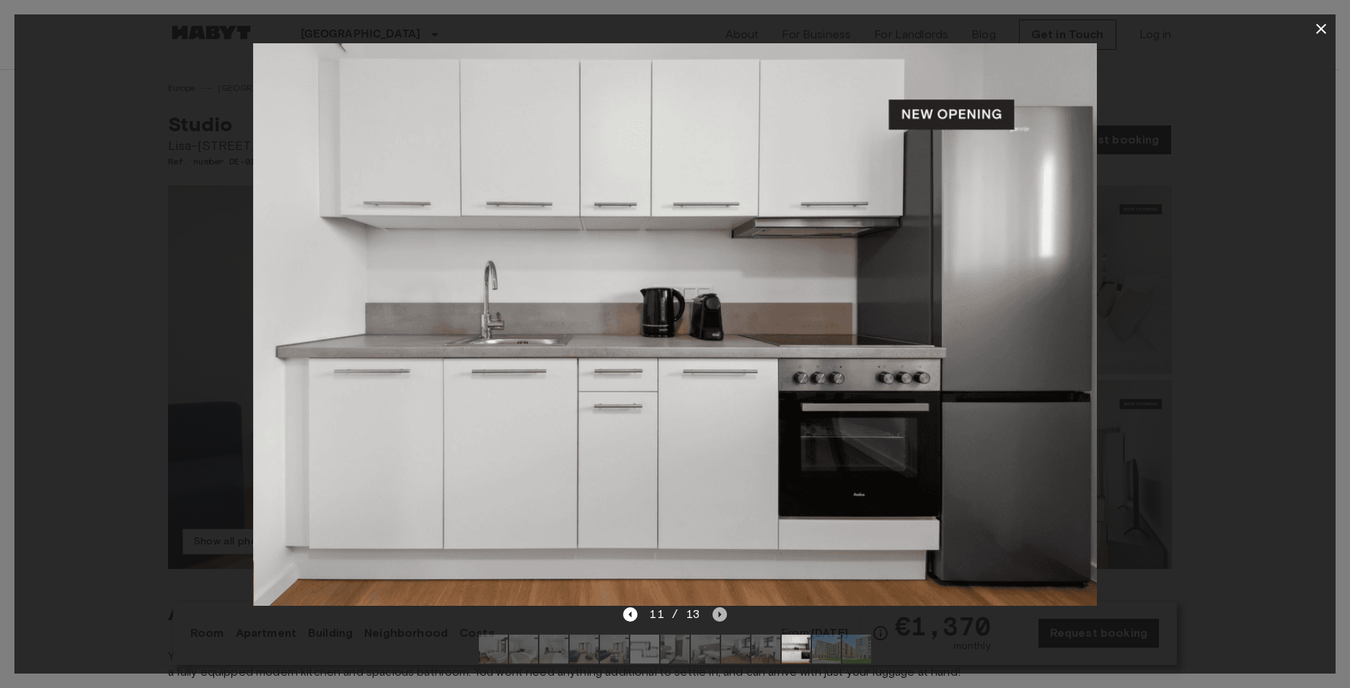
click at [714, 618] on icon "Next image" at bounding box center [719, 614] width 14 height 14
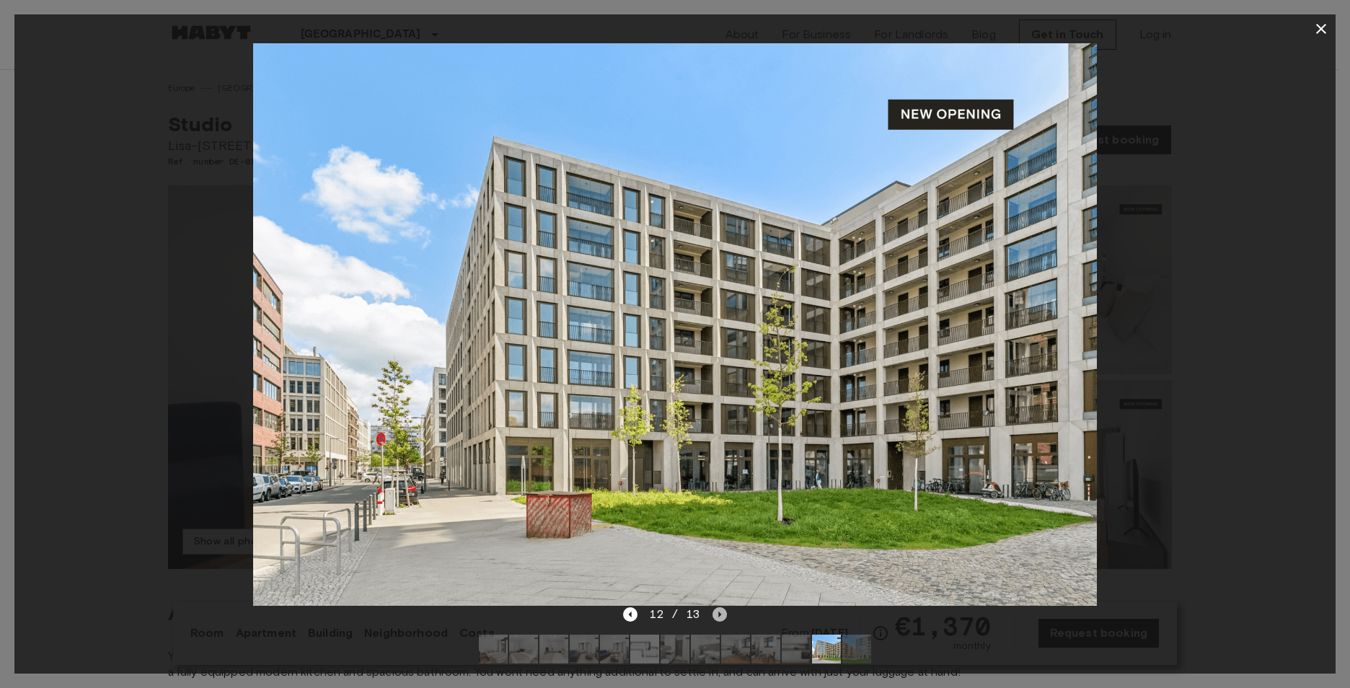
click at [714, 618] on icon "Next image" at bounding box center [719, 614] width 14 height 14
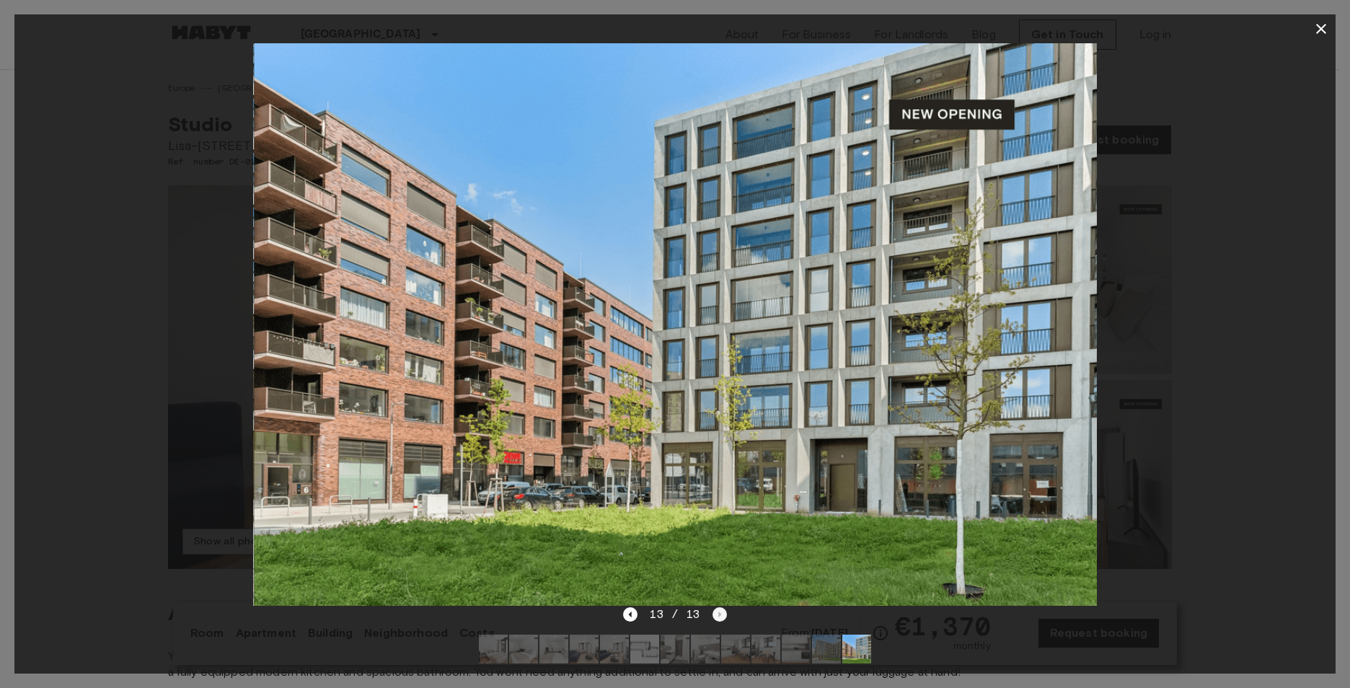
click at [714, 618] on div "13 / 13" at bounding box center [674, 614] width 103 height 17
click at [627, 616] on icon "Previous image" at bounding box center [630, 614] width 14 height 14
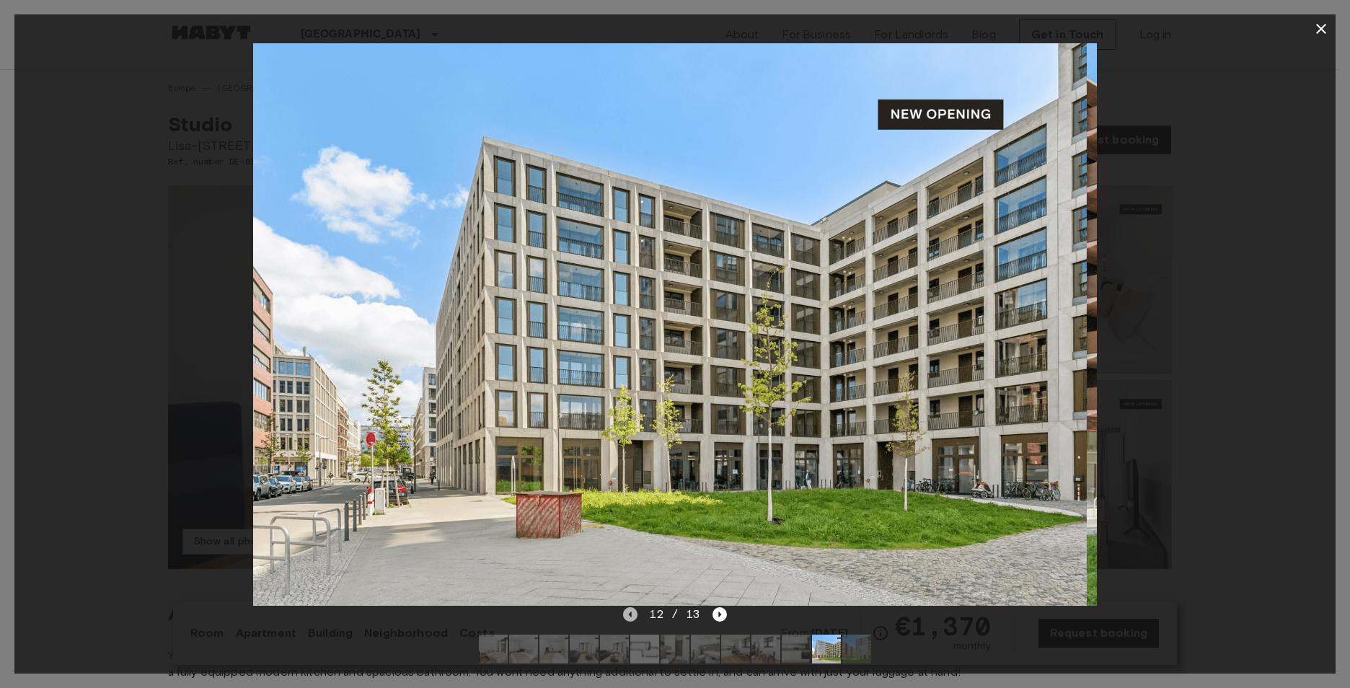
click at [627, 616] on icon "Previous image" at bounding box center [630, 614] width 14 height 14
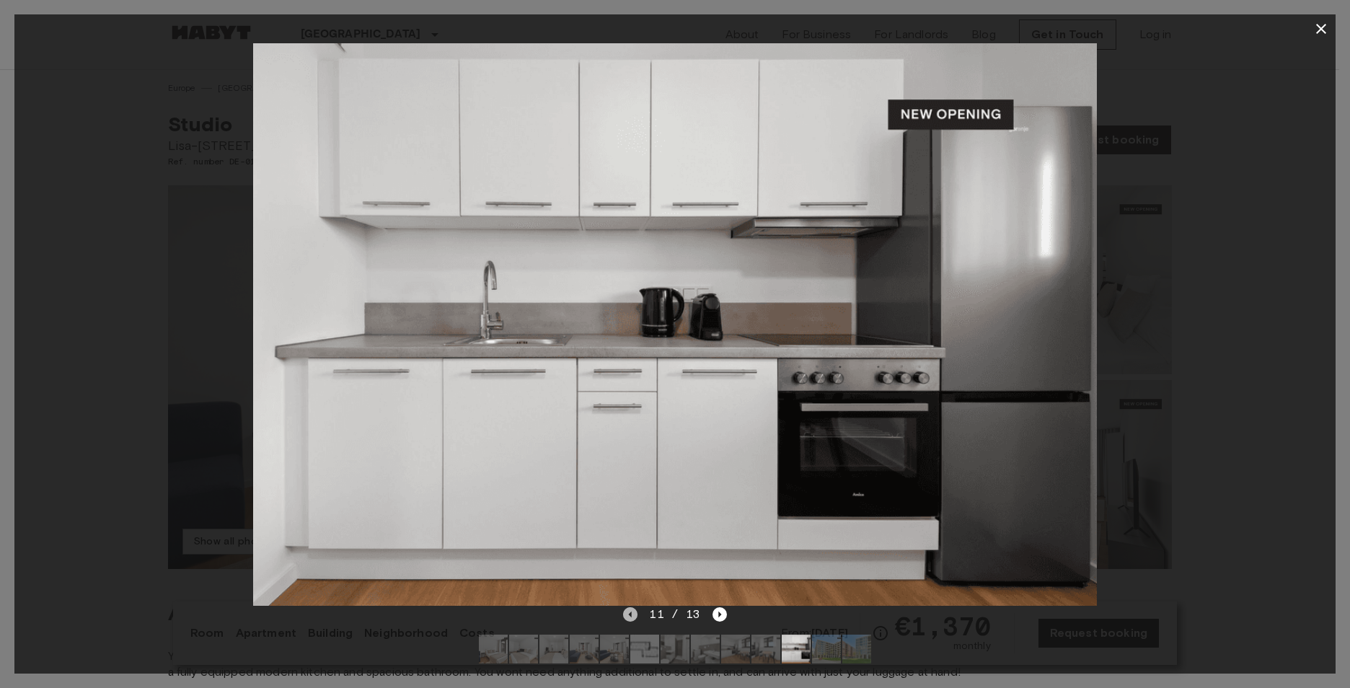
click at [627, 616] on icon "Previous image" at bounding box center [630, 614] width 14 height 14
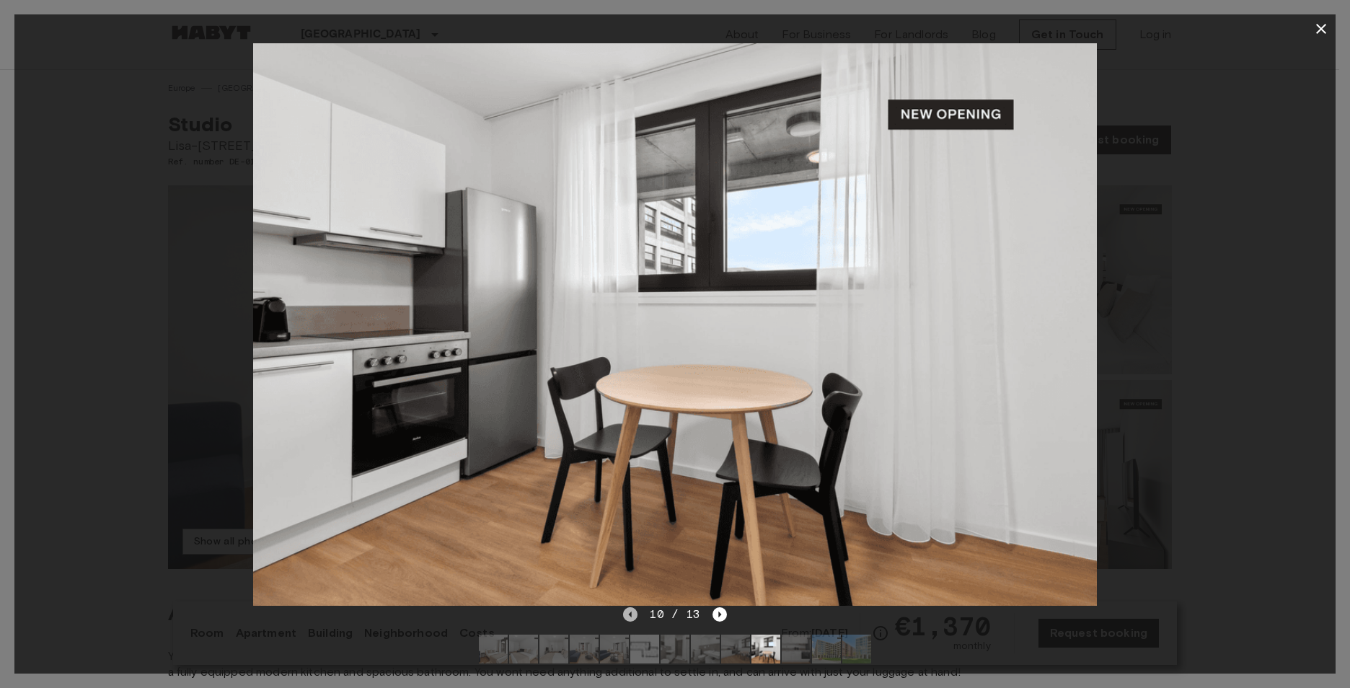
click at [627, 616] on icon "Previous image" at bounding box center [630, 614] width 14 height 14
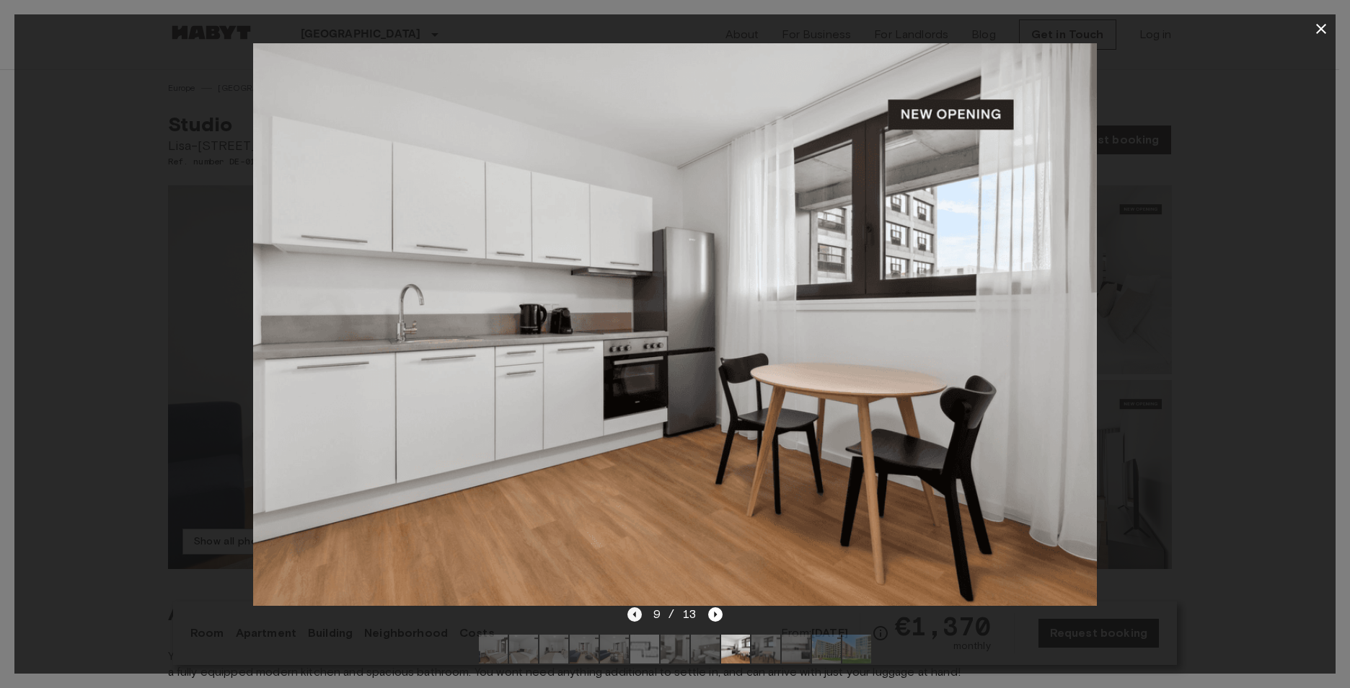
click at [627, 616] on div "9 / 13" at bounding box center [674, 640] width 1321 height 69
click at [635, 616] on icon "Previous image" at bounding box center [633, 615] width 3 height 6
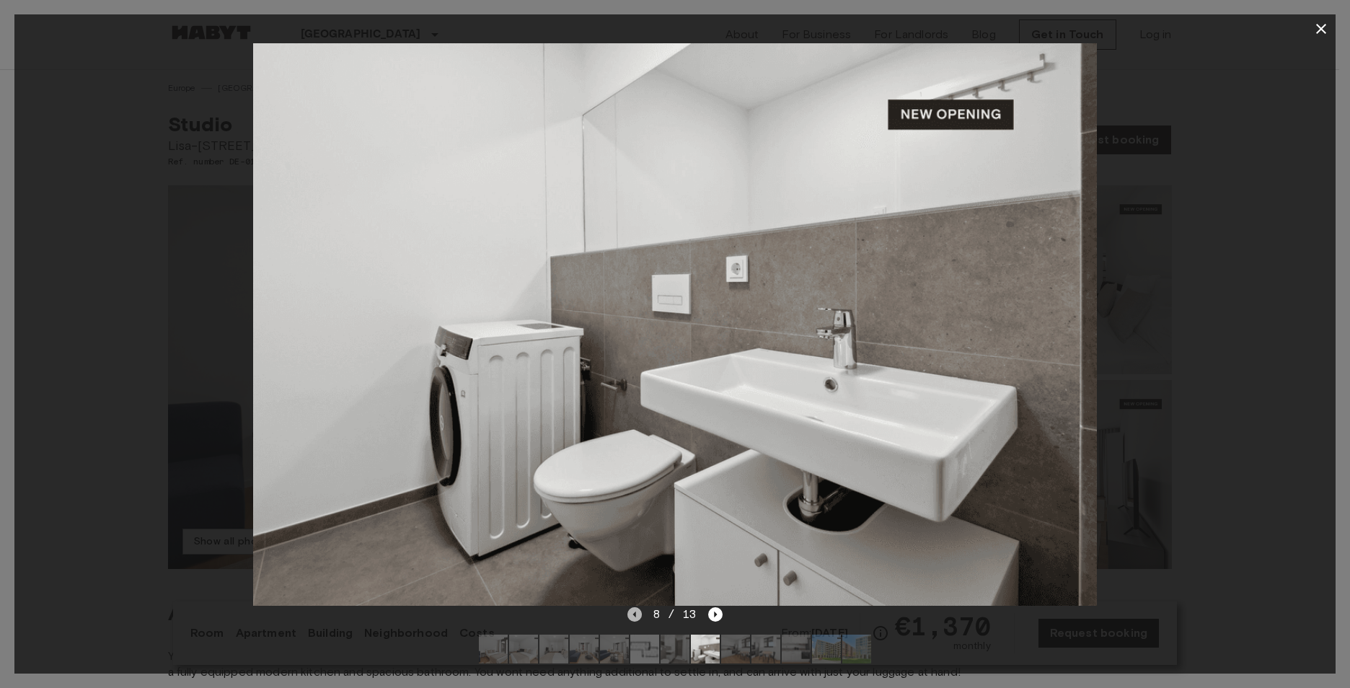
click at [635, 616] on icon "Previous image" at bounding box center [633, 615] width 3 height 6
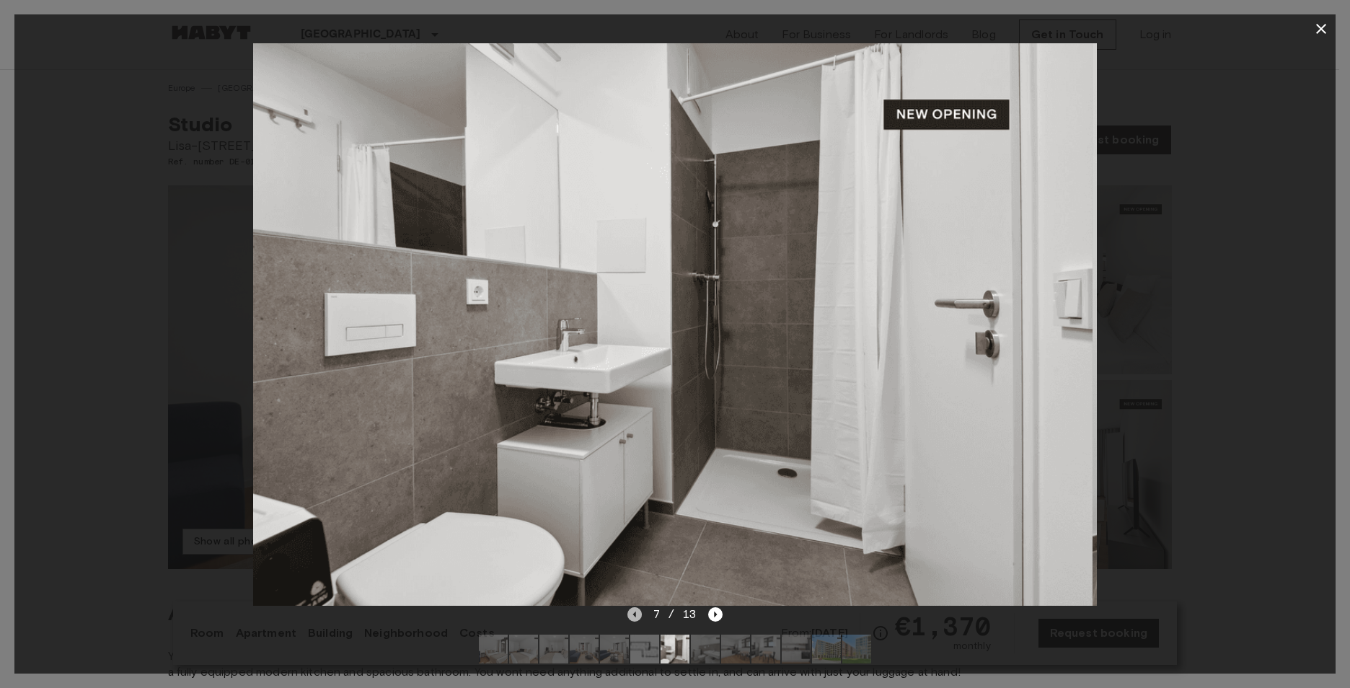
click at [635, 616] on icon "Previous image" at bounding box center [633, 615] width 3 height 6
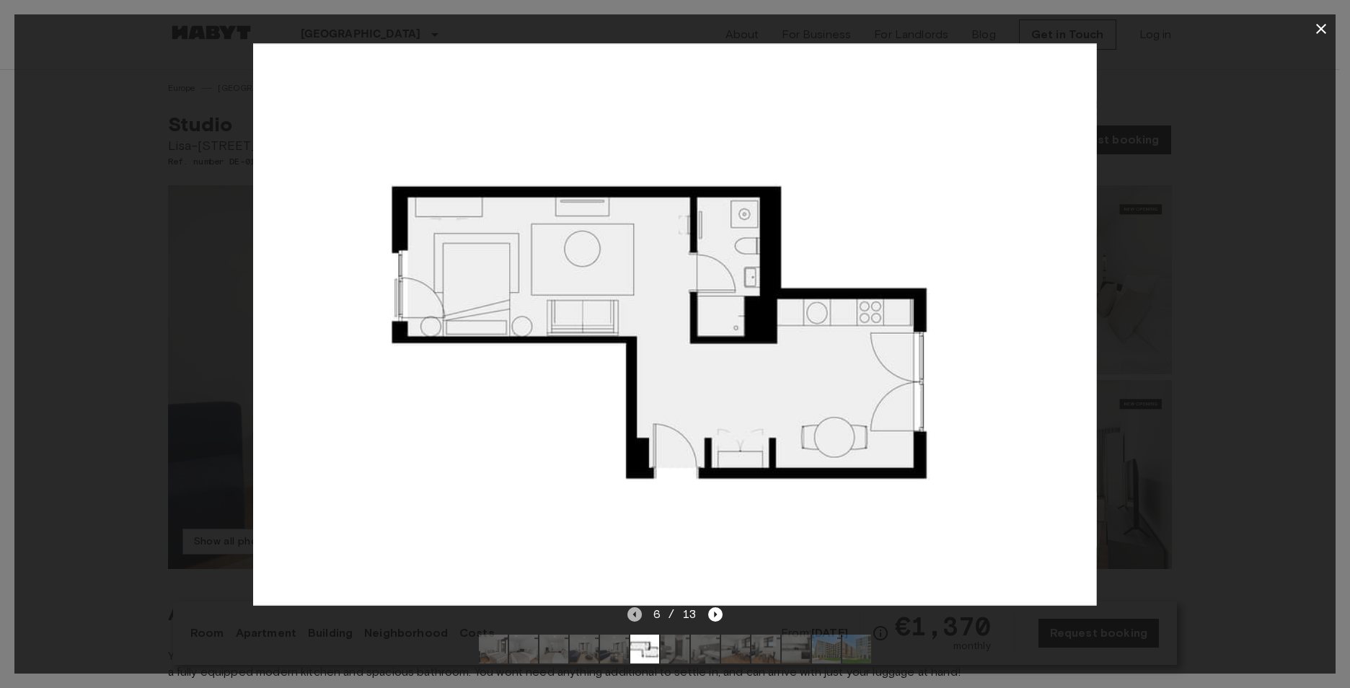
click at [629, 619] on icon "Previous image" at bounding box center [634, 614] width 14 height 14
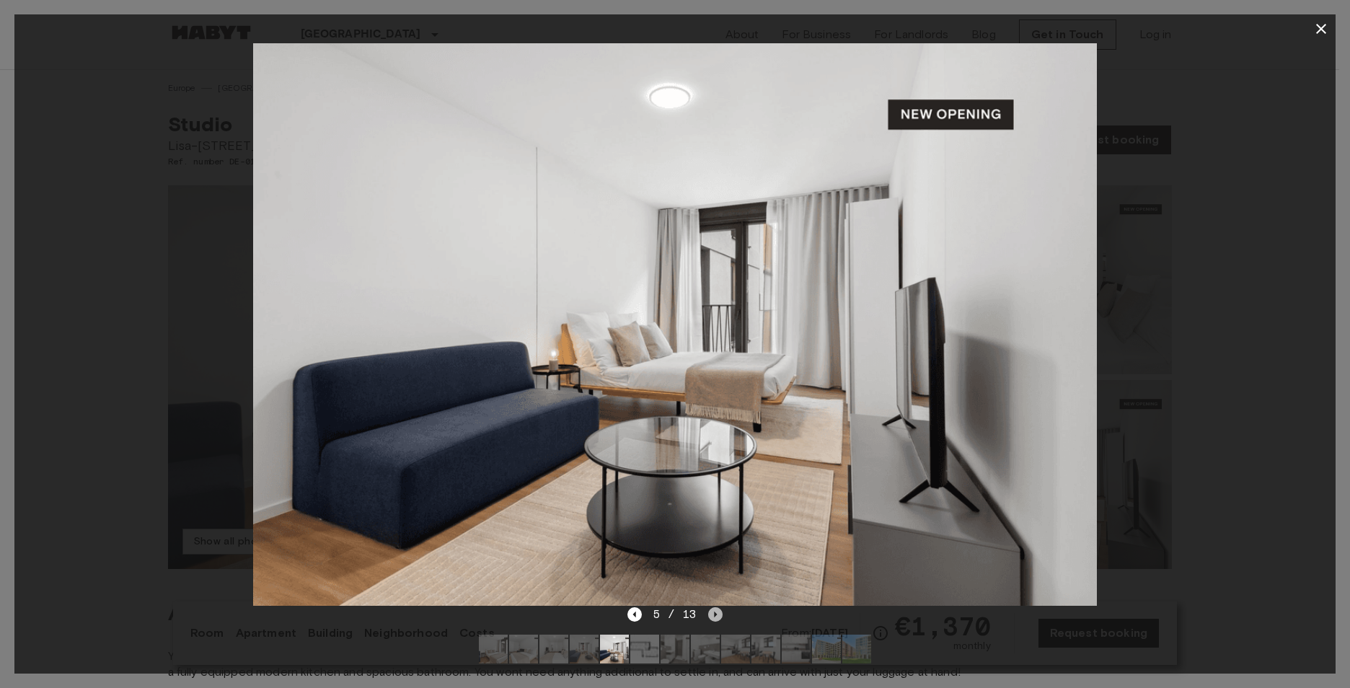
click at [716, 617] on icon "Next image" at bounding box center [715, 614] width 14 height 14
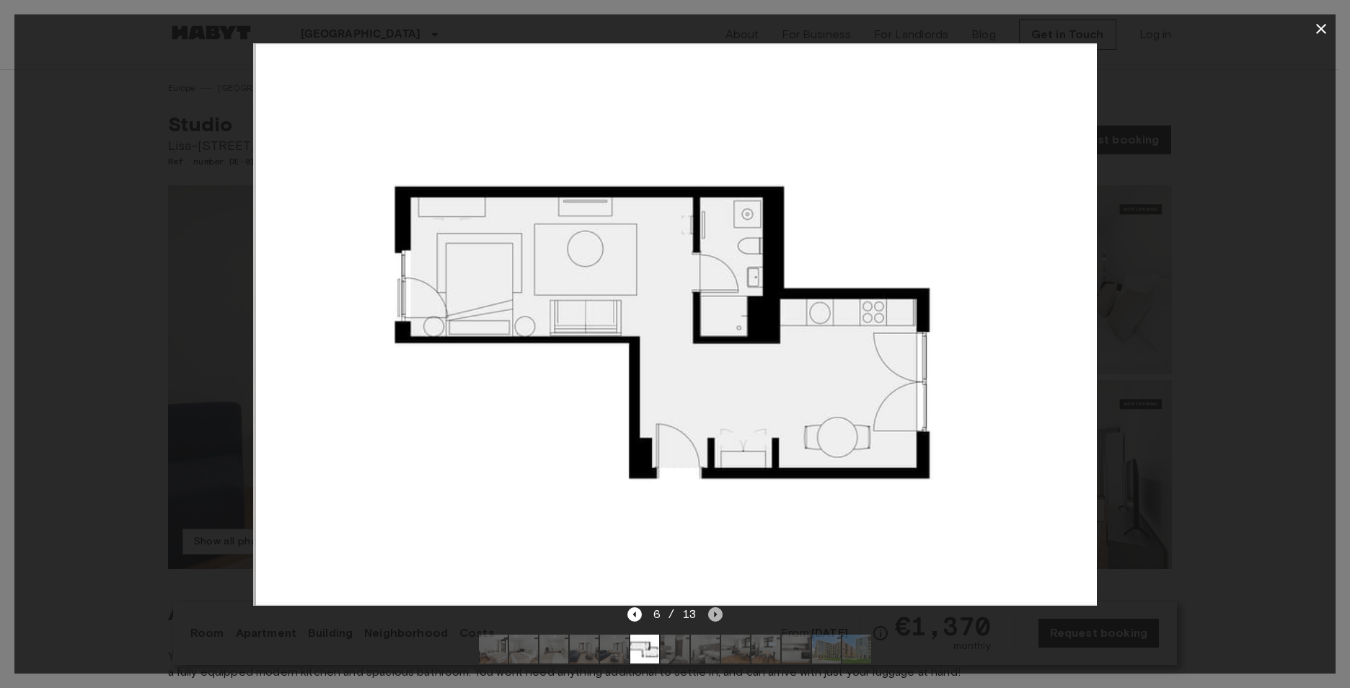
click at [716, 617] on icon "Next image" at bounding box center [715, 614] width 14 height 14
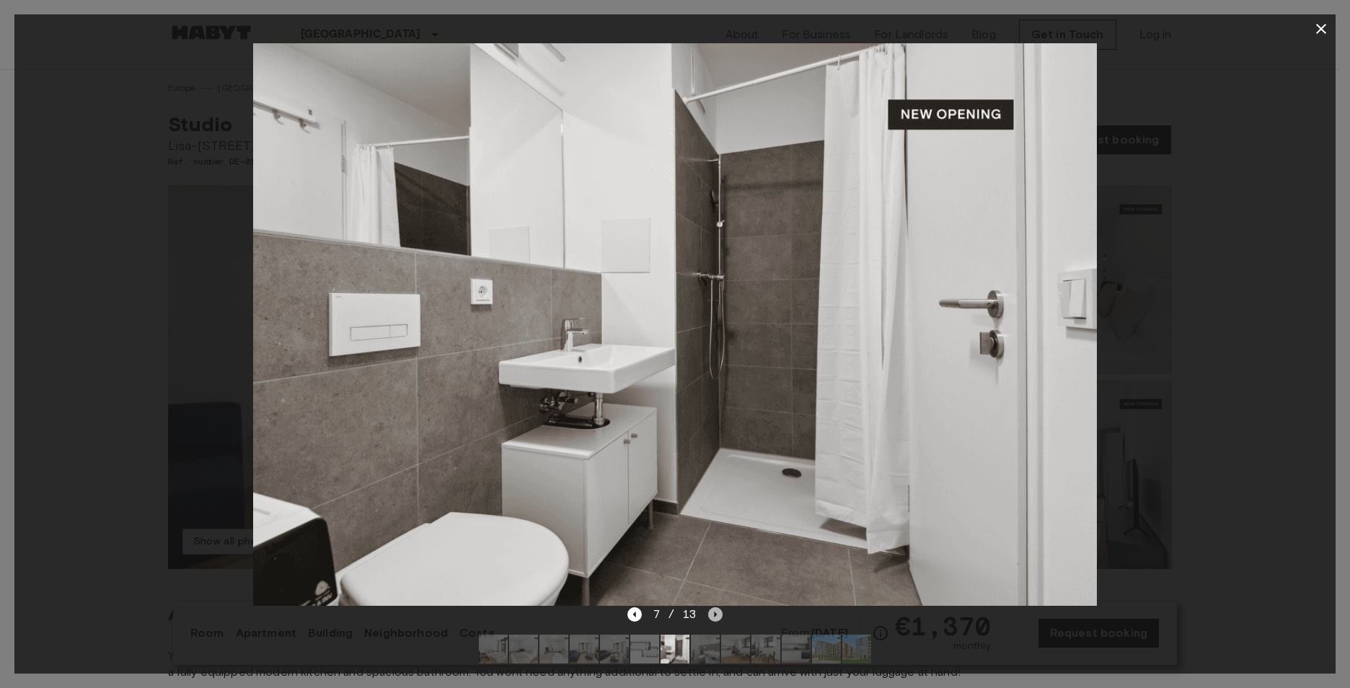
click at [716, 617] on icon "Next image" at bounding box center [715, 614] width 14 height 14
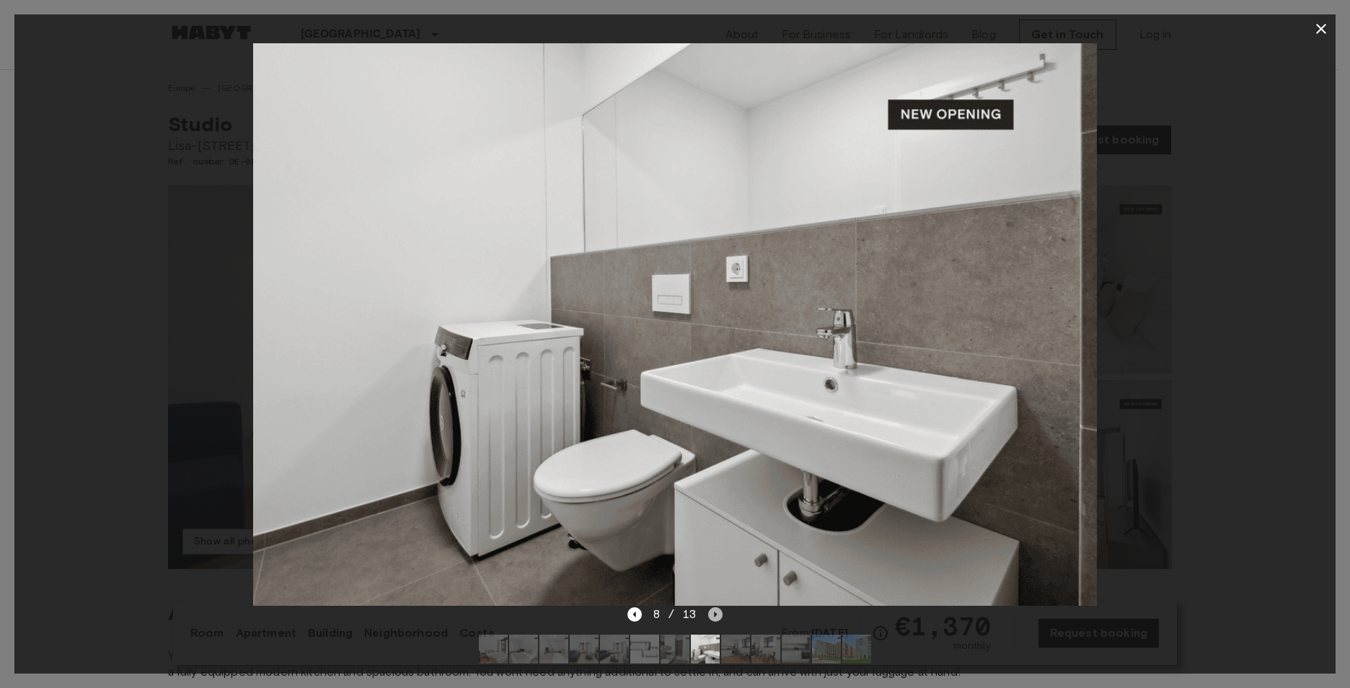
click at [716, 617] on icon "Next image" at bounding box center [715, 614] width 14 height 14
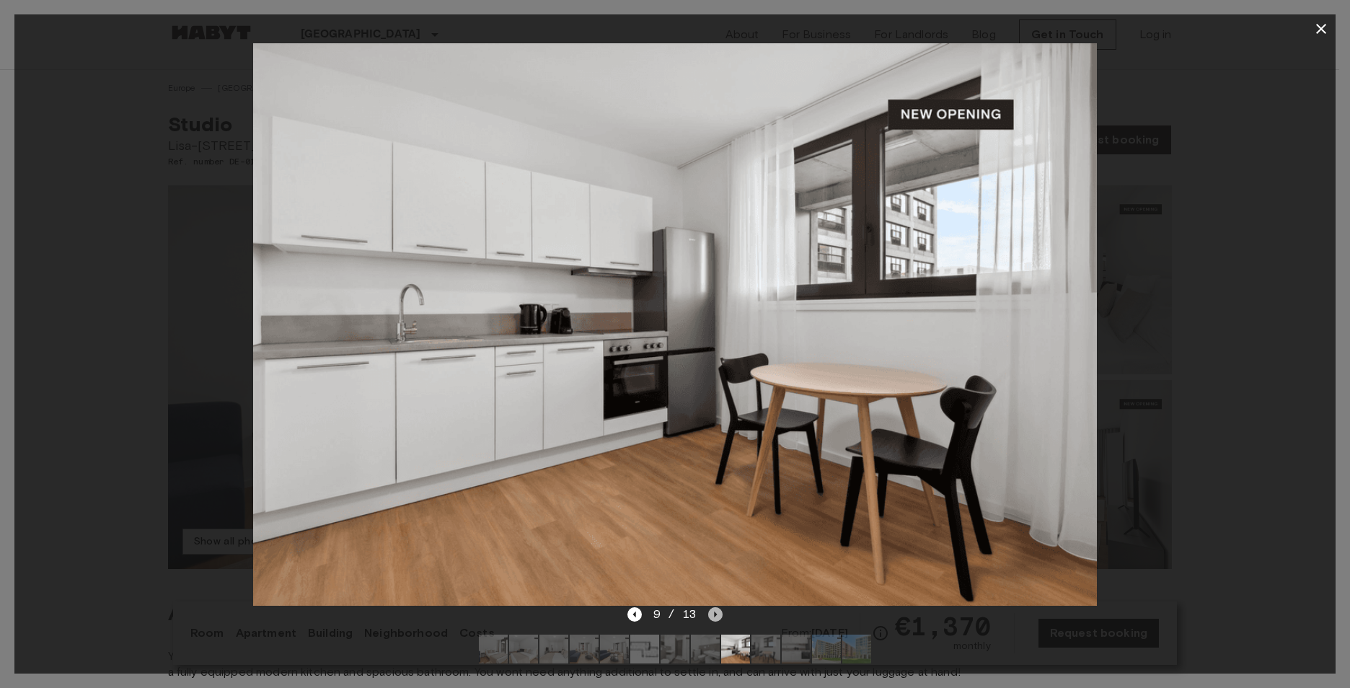
click at [712, 617] on icon "Next image" at bounding box center [715, 614] width 14 height 14
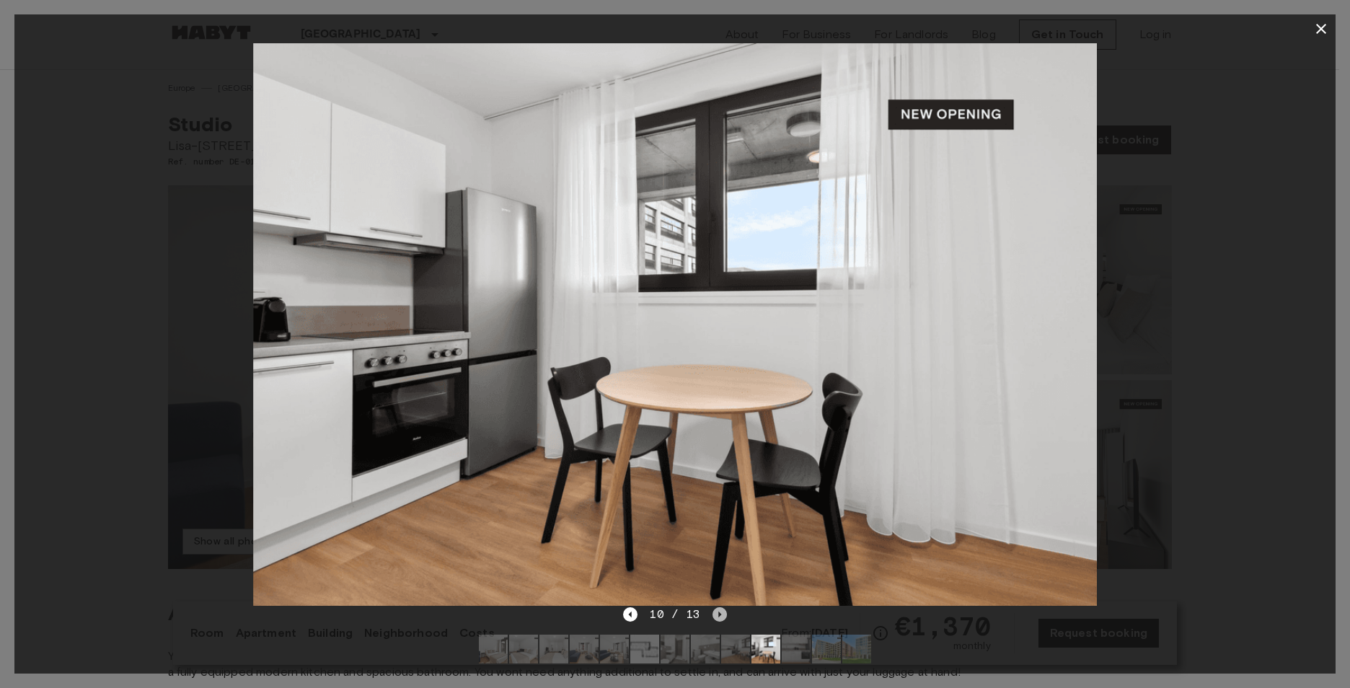
click at [712, 617] on icon "Next image" at bounding box center [719, 614] width 14 height 14
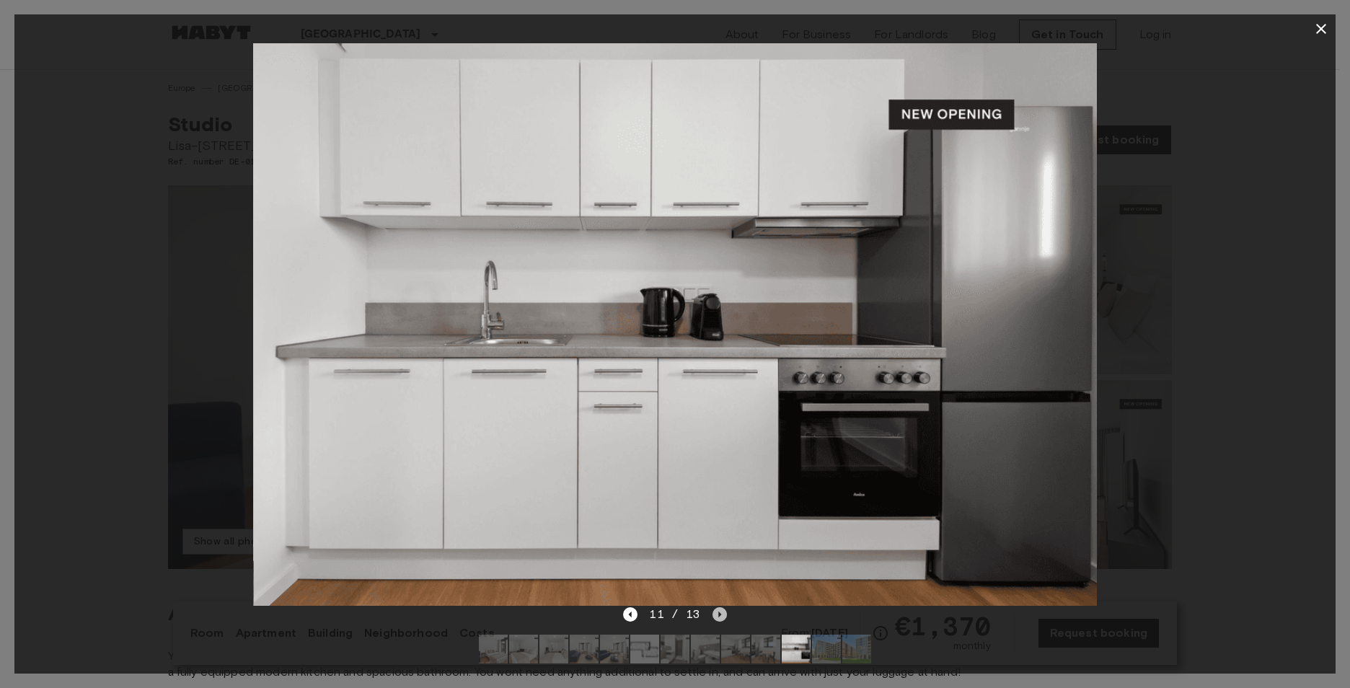
click at [709, 617] on div "11 / 13" at bounding box center [674, 614] width 103 height 17
click at [716, 613] on icon "Next image" at bounding box center [719, 614] width 14 height 14
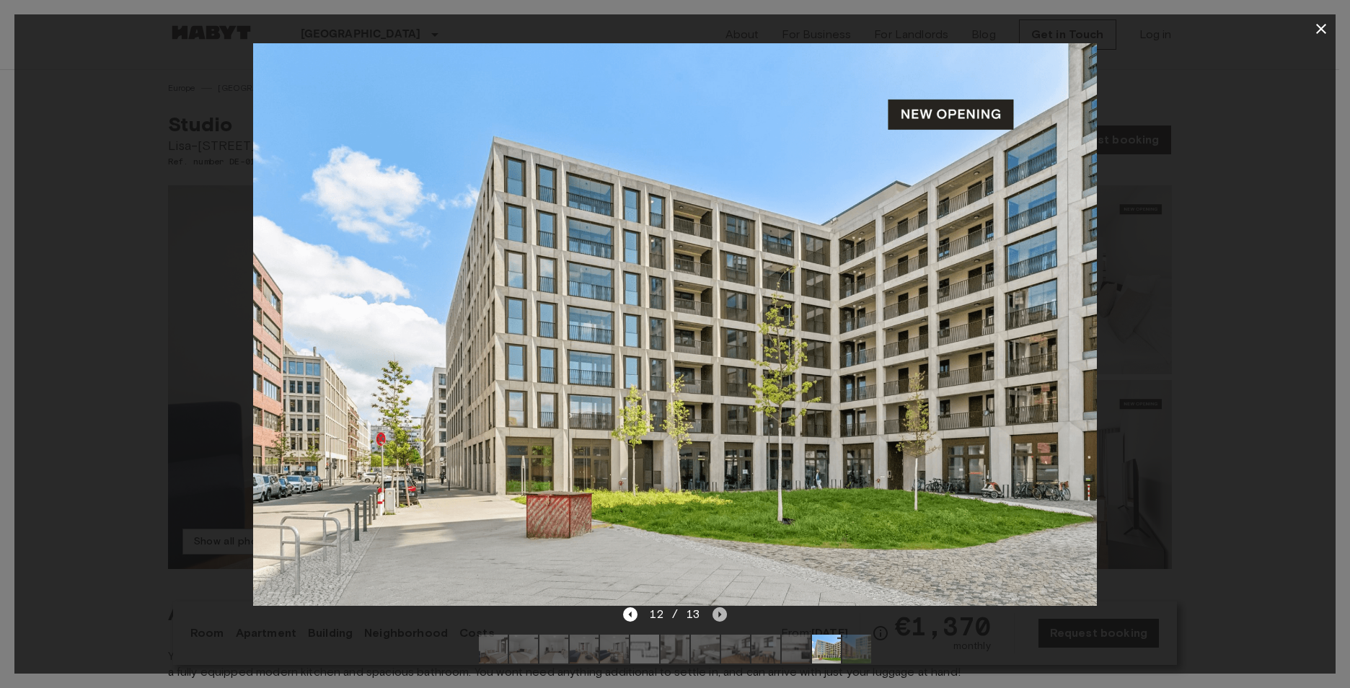
click at [723, 608] on icon "Next image" at bounding box center [719, 614] width 14 height 14
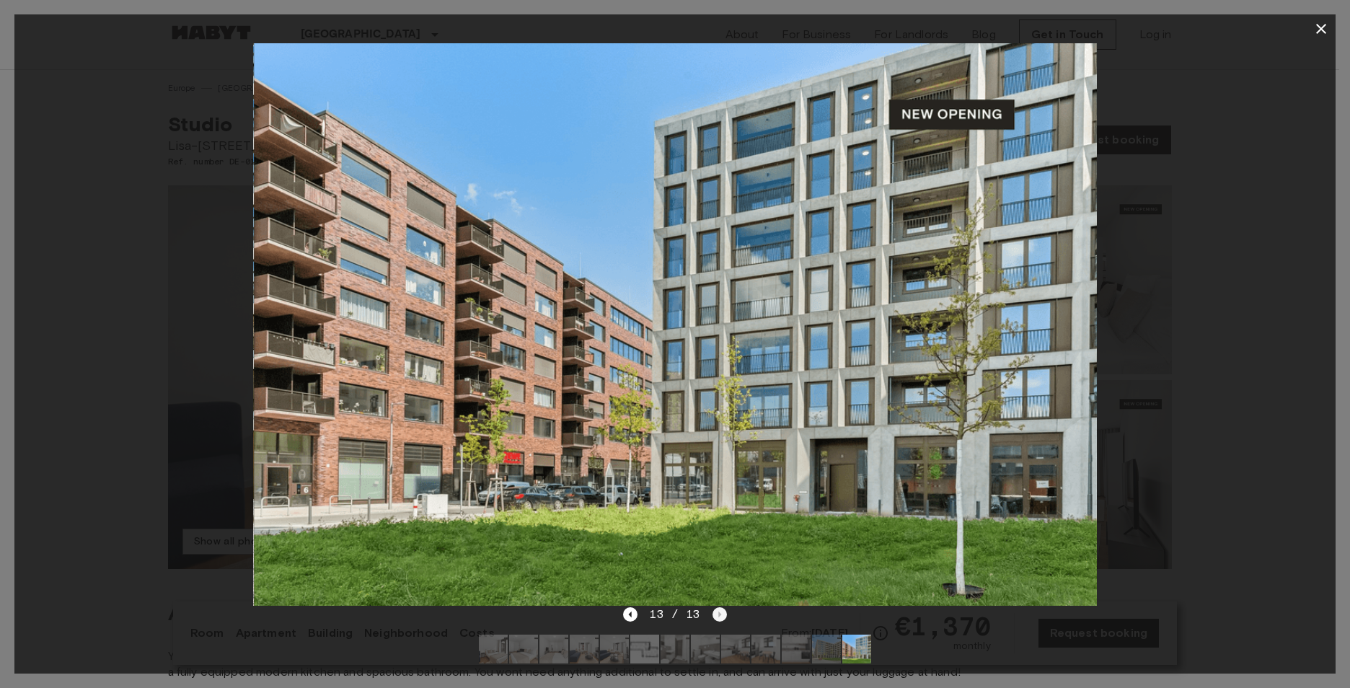
click at [723, 608] on div "13 / 13" at bounding box center [674, 614] width 103 height 17
click at [1327, 29] on icon "button" at bounding box center [1320, 28] width 17 height 17
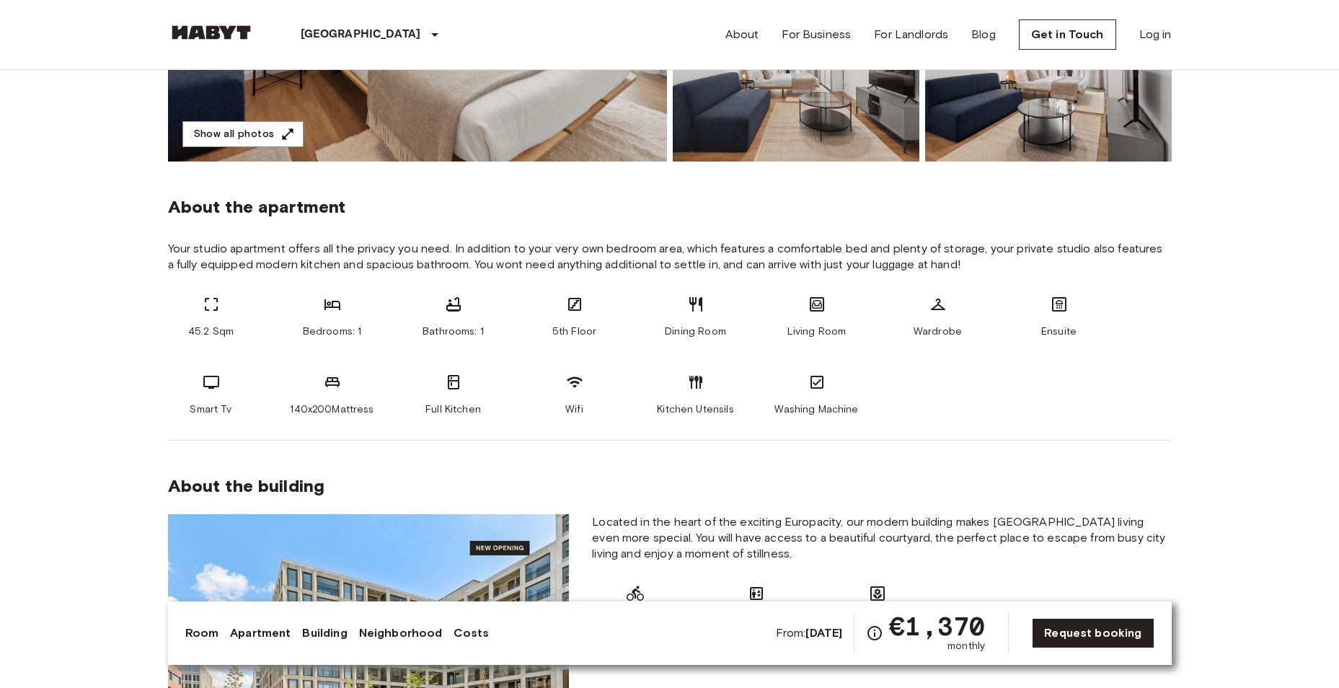
scroll to position [433, 0]
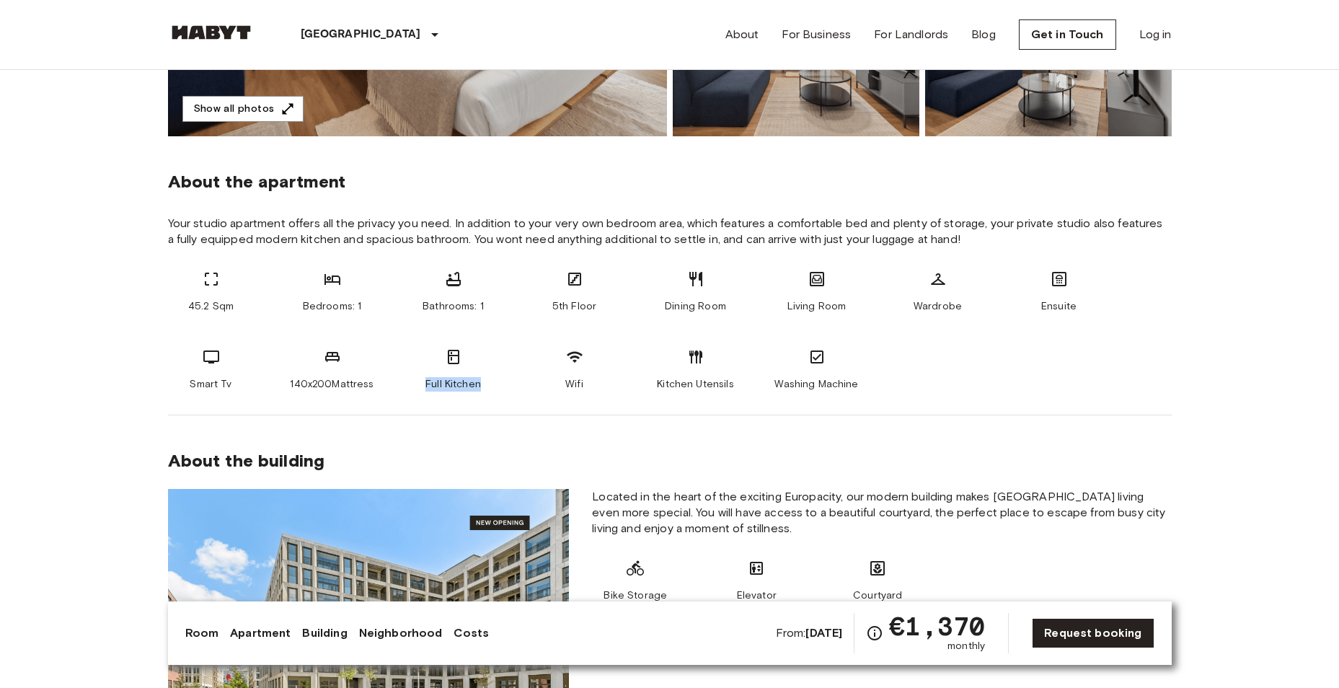
drag, startPoint x: 482, startPoint y: 384, endPoint x: 376, endPoint y: 392, distance: 106.3
click at [376, 392] on section "About the apartment Your studio apartment offers all the privacy you need. In a…" at bounding box center [670, 275] width 1004 height 279
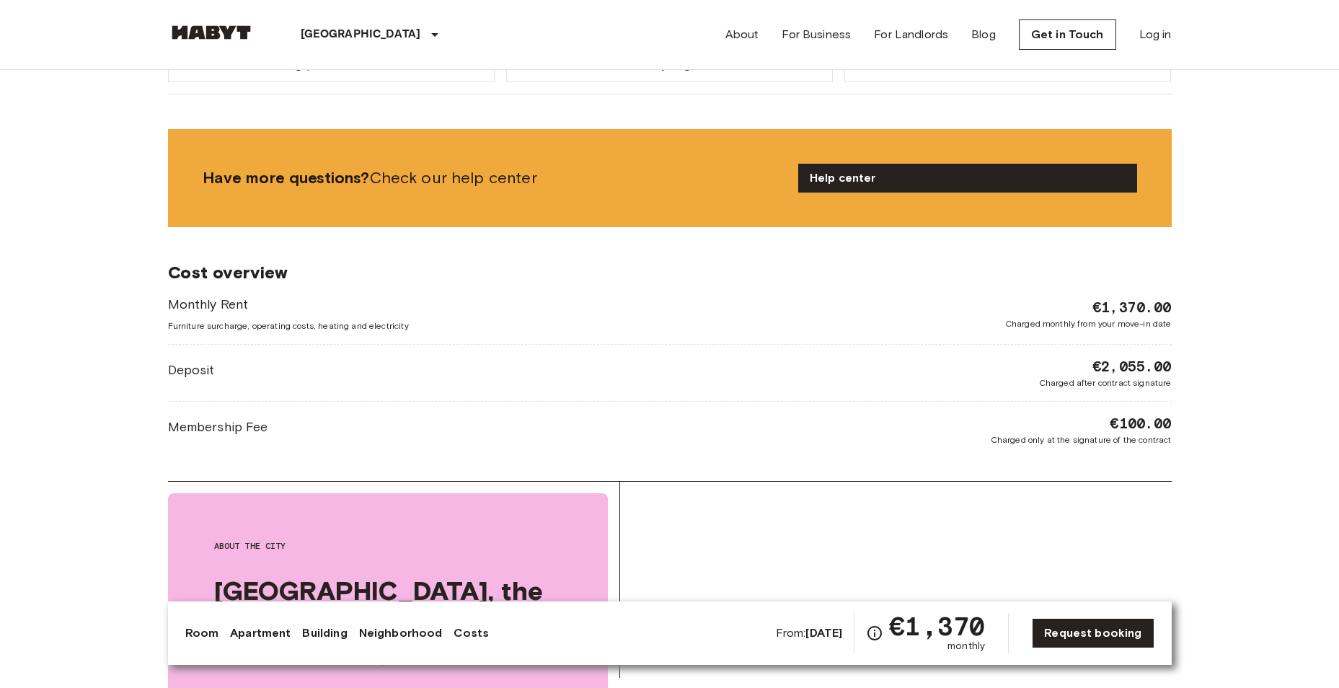
scroll to position [1659, 0]
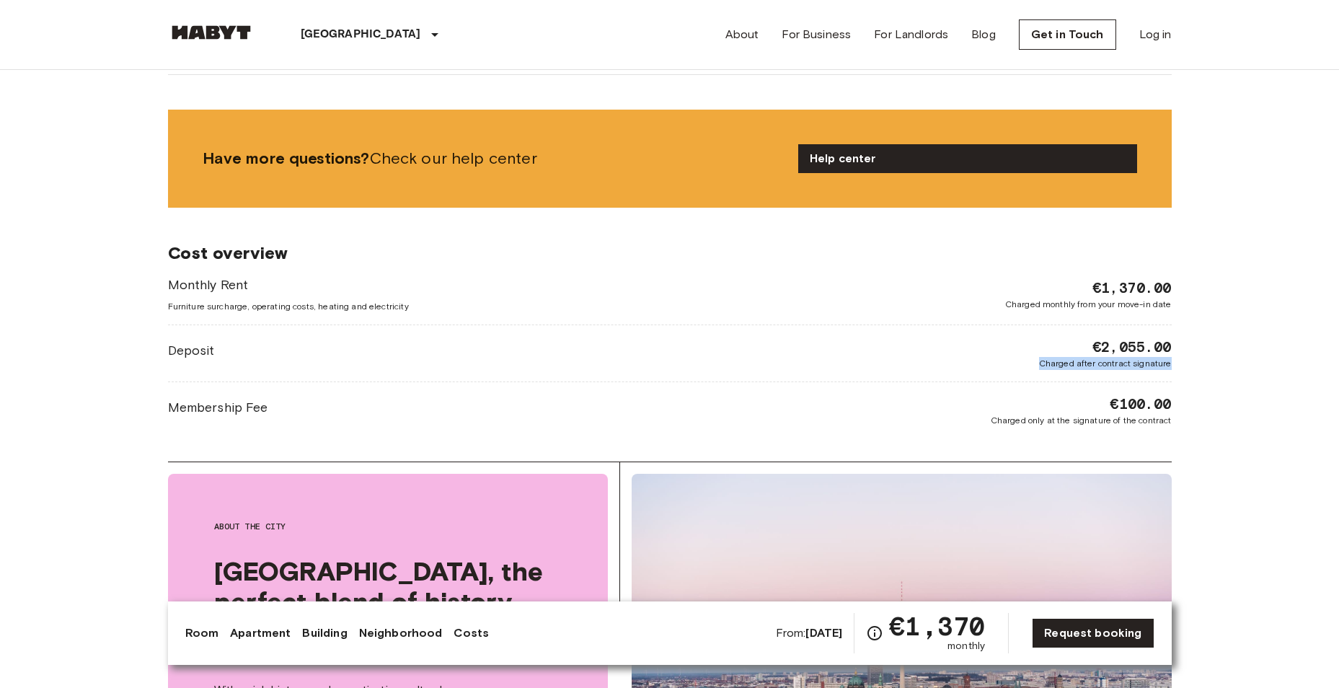
drag, startPoint x: 1035, startPoint y: 363, endPoint x: 1223, endPoint y: 363, distance: 188.2
click at [1223, 363] on body "Berlin Europe Amsterdam Berlin Brussels Cologne Dusseldorf Frankfurt Graz Hambu…" at bounding box center [669, 384] width 1339 height 4087
drag, startPoint x: 1223, startPoint y: 363, endPoint x: 1253, endPoint y: 473, distance: 114.2
click at [1253, 473] on body "Berlin Europe Amsterdam Berlin Brussels Cologne Dusseldorf Frankfurt Graz Hambu…" at bounding box center [669, 384] width 1339 height 4087
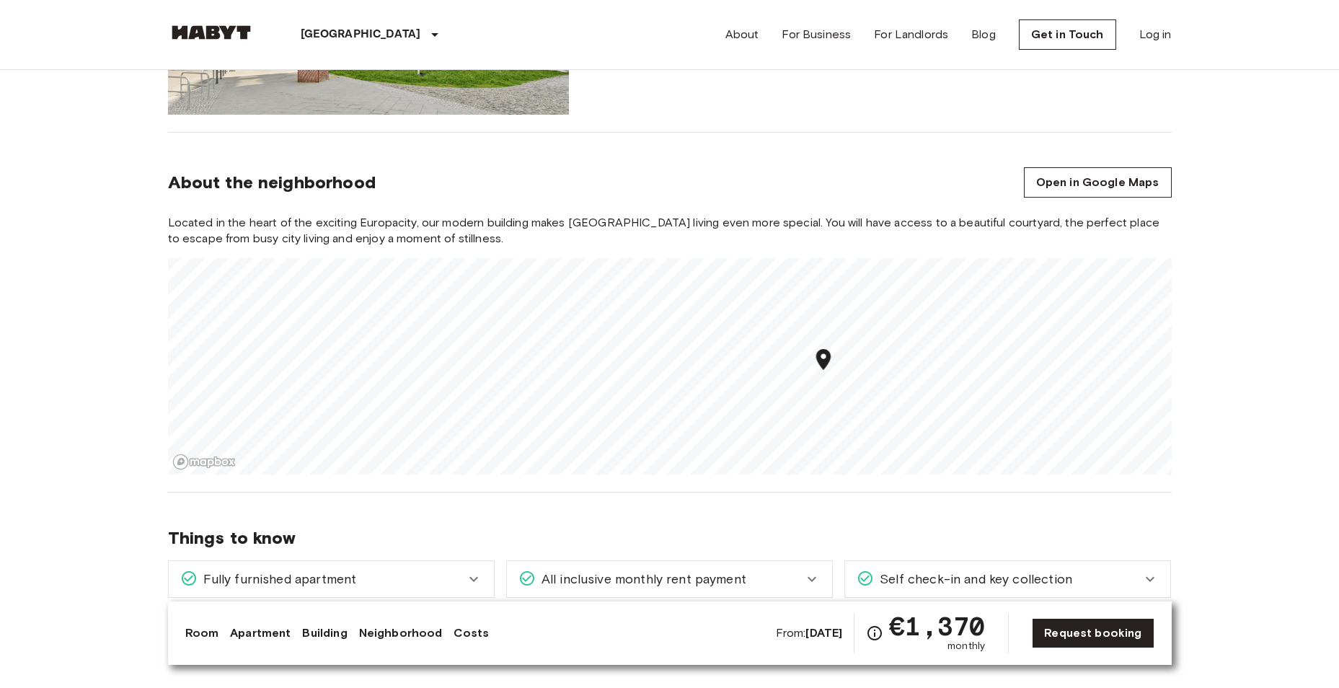
scroll to position [1370, 0]
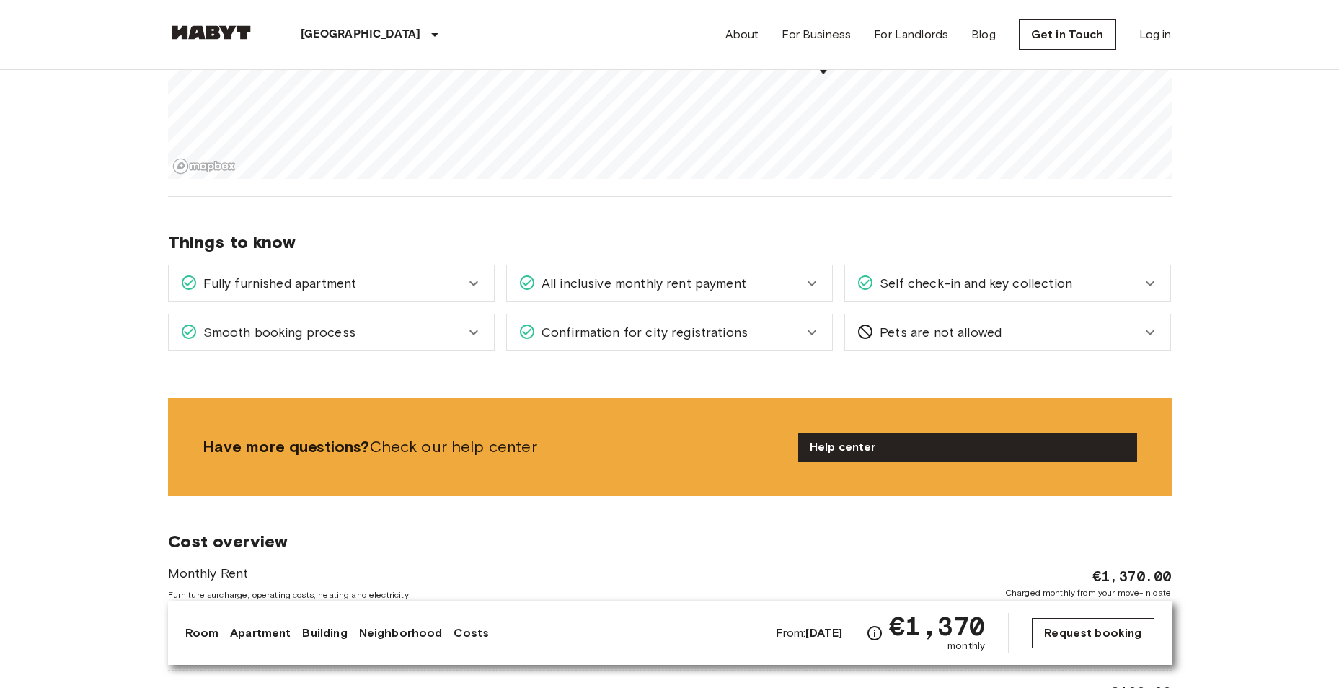
click at [1105, 637] on link "Request booking" at bounding box center [1093, 633] width 122 height 30
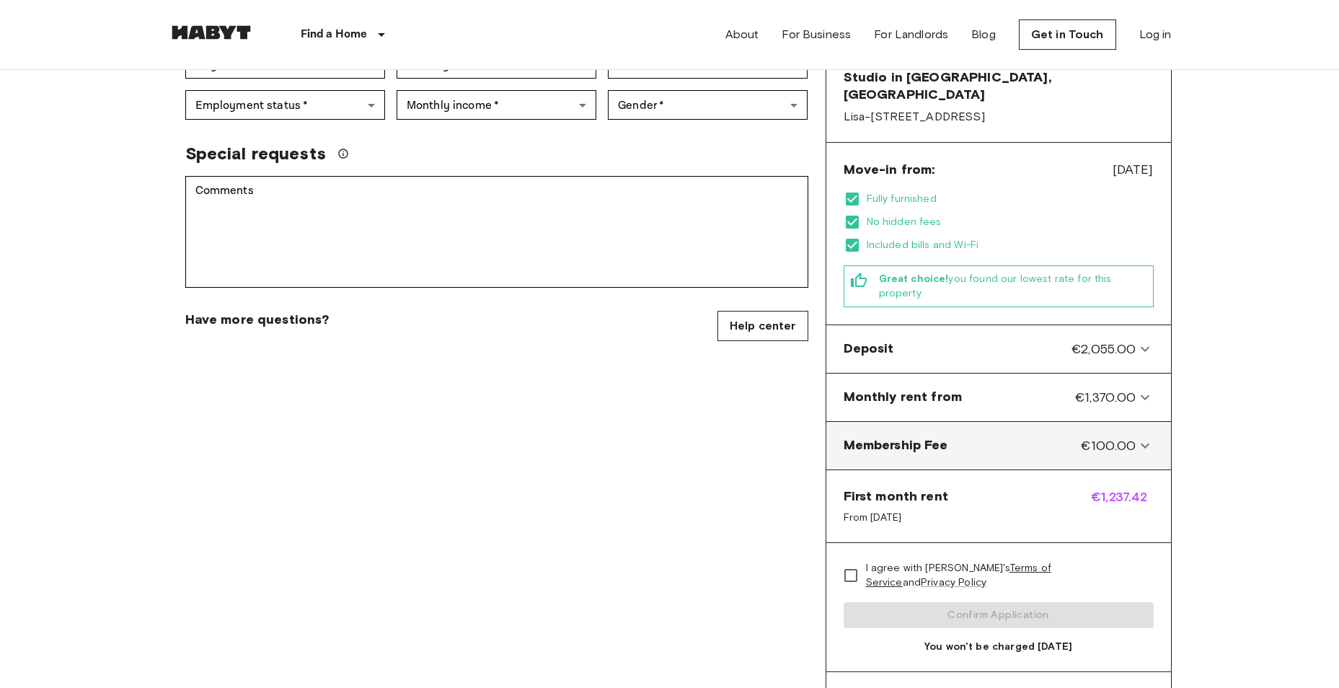
scroll to position [433, 0]
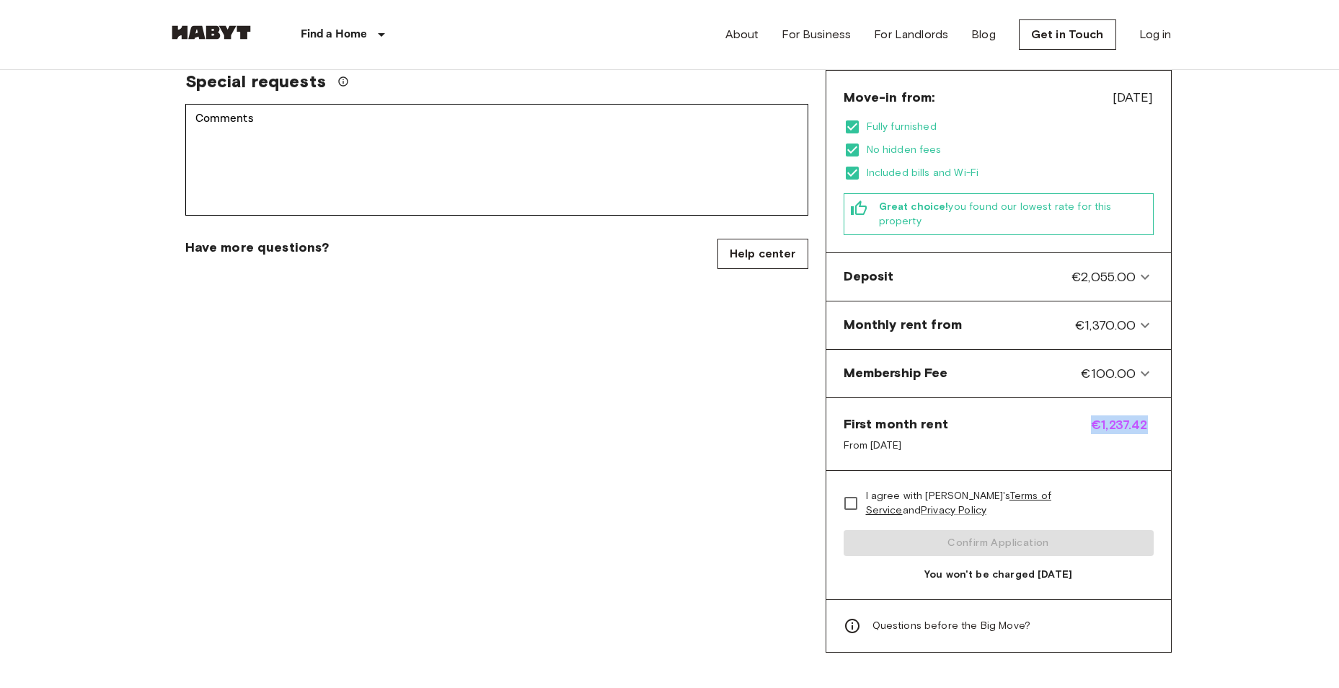
drag, startPoint x: 1155, startPoint y: 393, endPoint x: 1084, endPoint y: 387, distance: 71.0
click at [1084, 398] on div "First month rent From Dec 4, 2025 €1,237.42" at bounding box center [998, 434] width 345 height 73
drag, startPoint x: 1084, startPoint y: 387, endPoint x: 986, endPoint y: 418, distance: 103.1
click at [986, 418] on div "First month rent From Dec 4, 2025 €1,237.42" at bounding box center [998, 434] width 345 height 73
click at [1150, 317] on icon at bounding box center [1145, 325] width 17 height 17
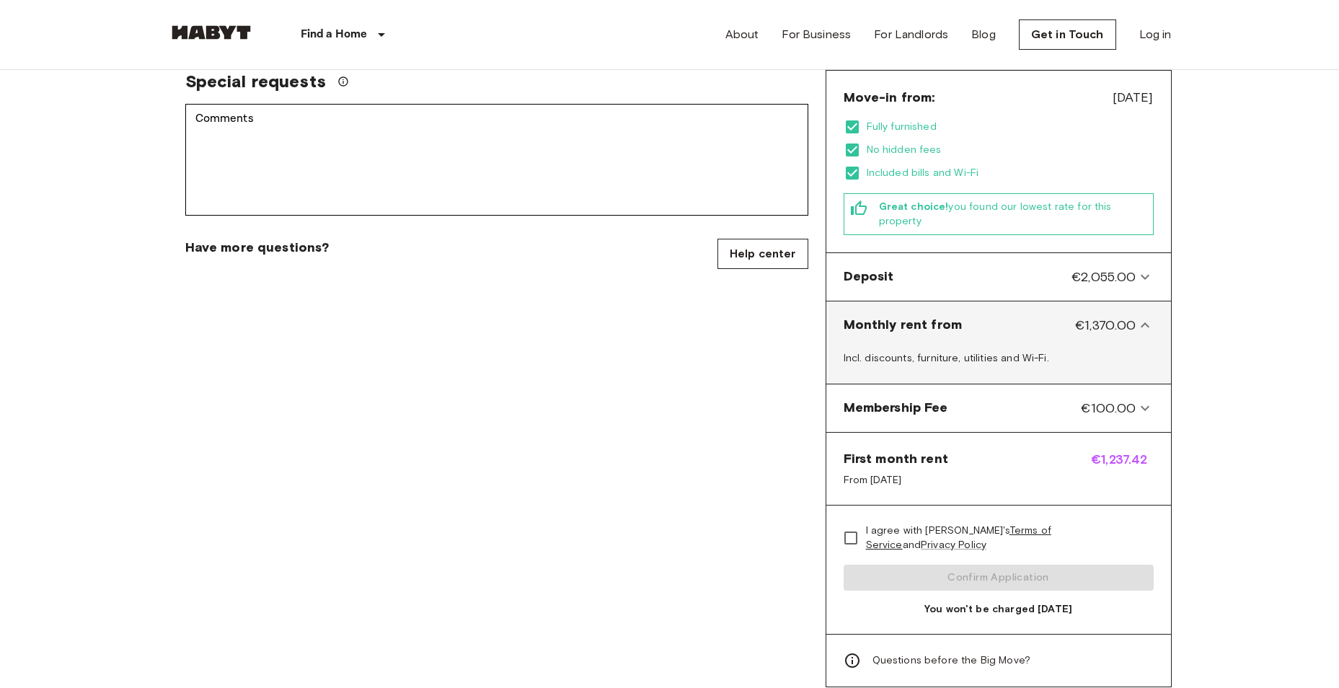
click at [1148, 317] on icon at bounding box center [1145, 325] width 17 height 17
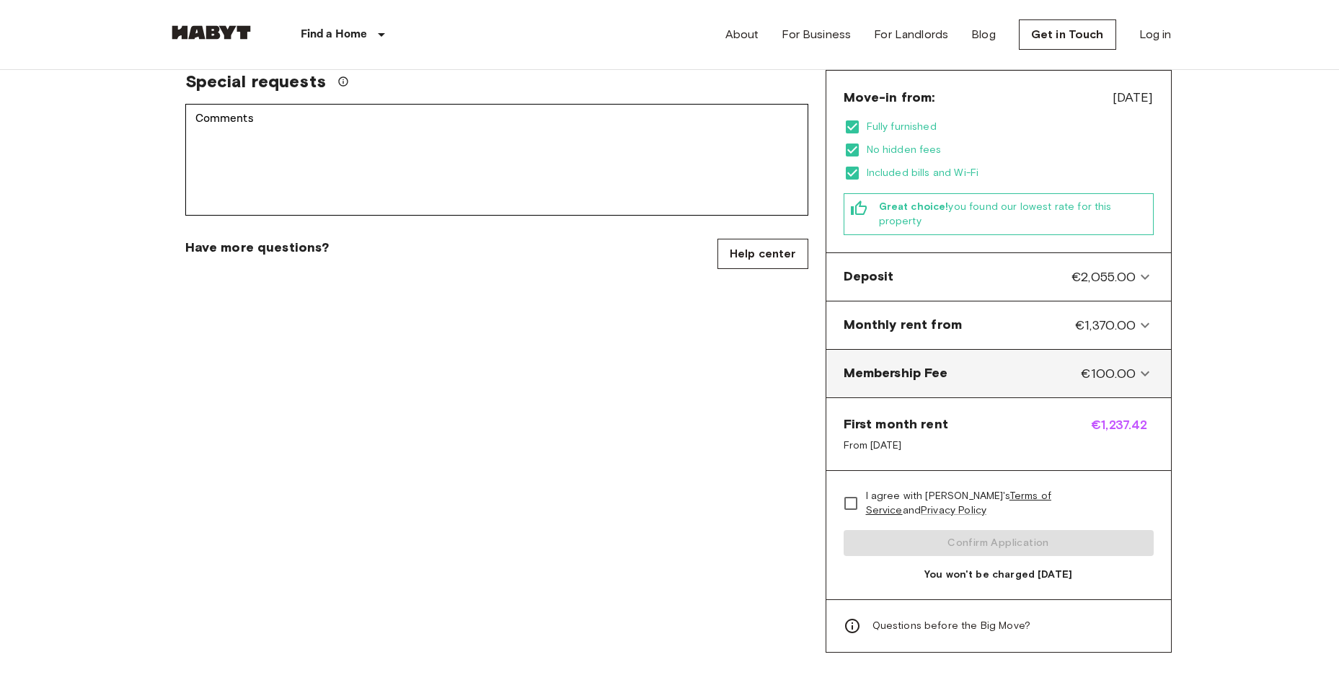
click at [1146, 365] on icon at bounding box center [1145, 373] width 17 height 17
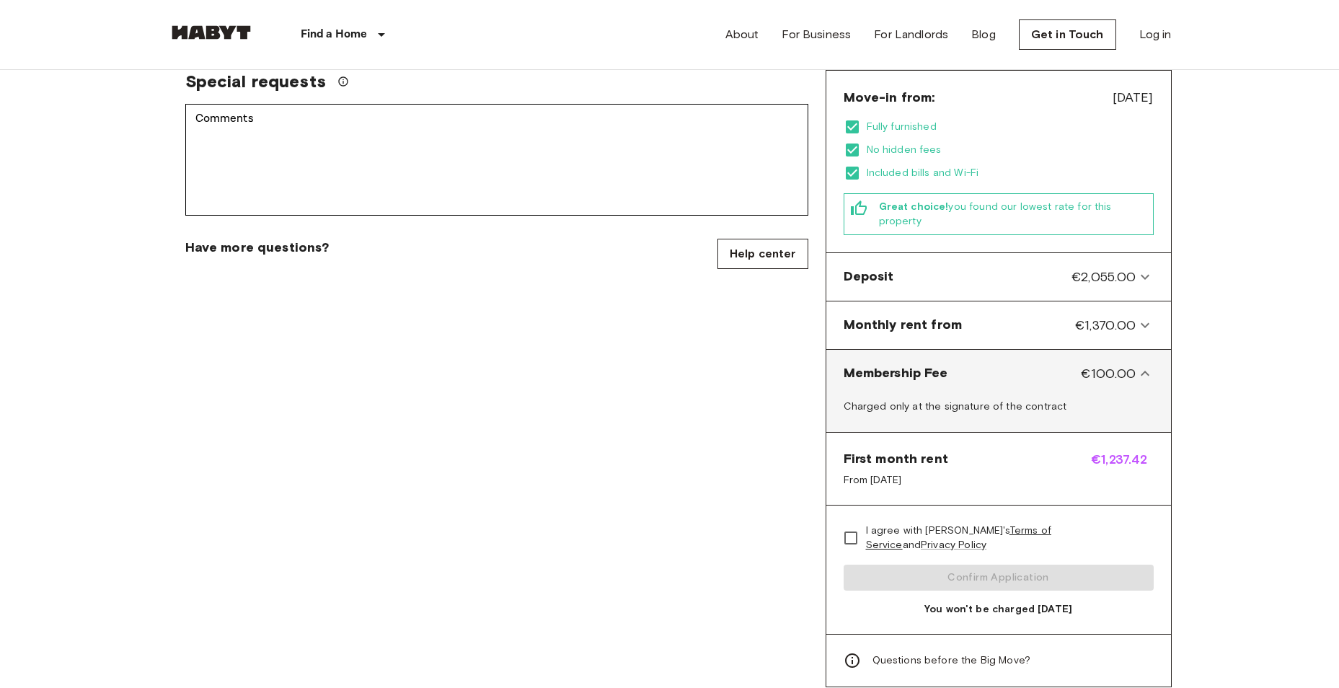
click at [1146, 371] on icon at bounding box center [1145, 373] width 9 height 5
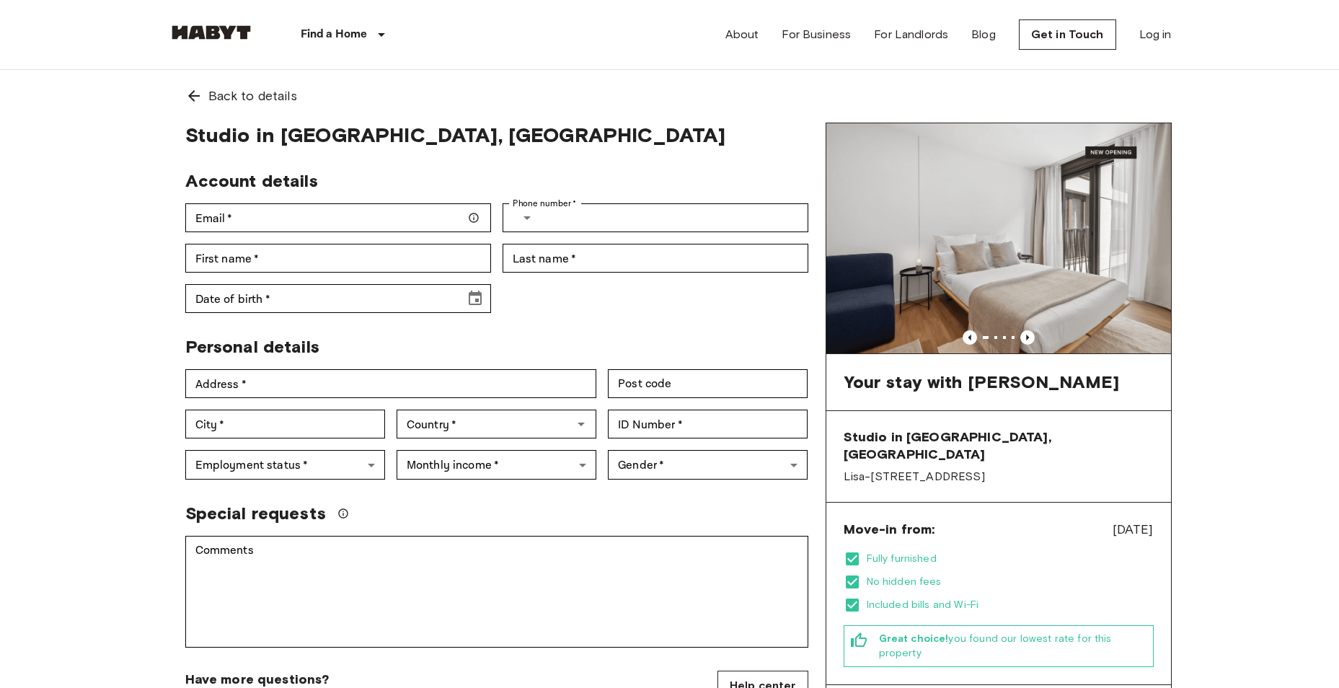
scroll to position [0, 0]
